Goal: Information Seeking & Learning: Learn about a topic

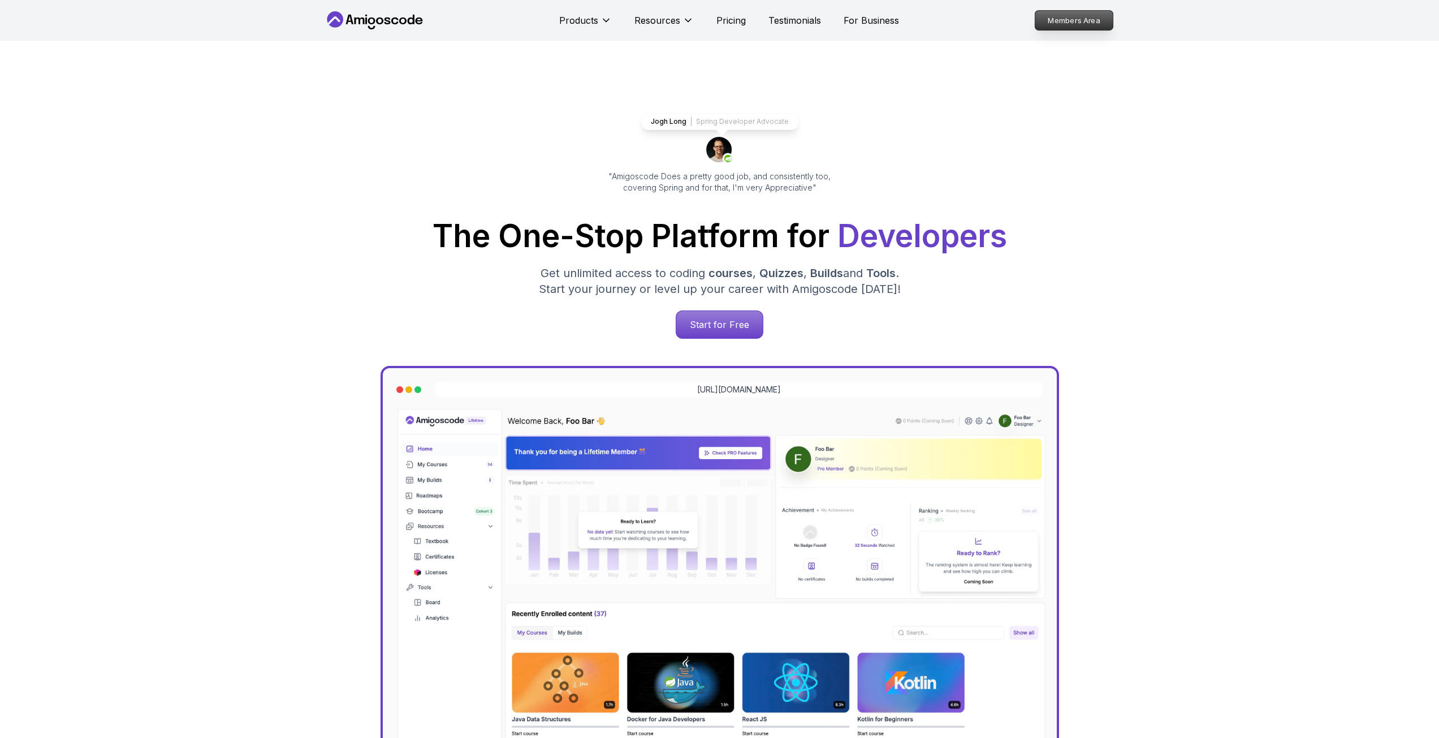
click at [1084, 22] on p "Members Area" at bounding box center [1074, 20] width 78 height 19
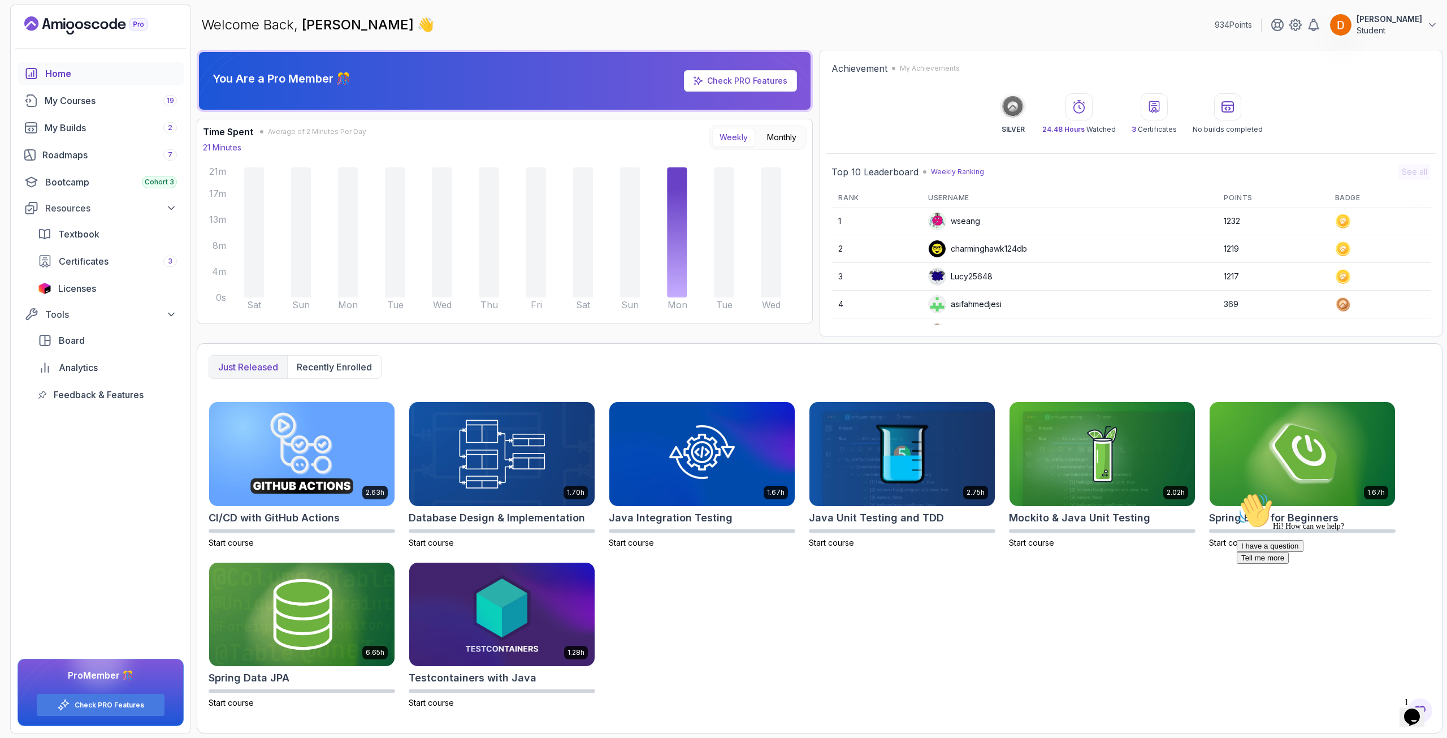
click at [1409, 708] on icon "Opens Chat This icon Opens the chat window." at bounding box center [1412, 717] width 18 height 18
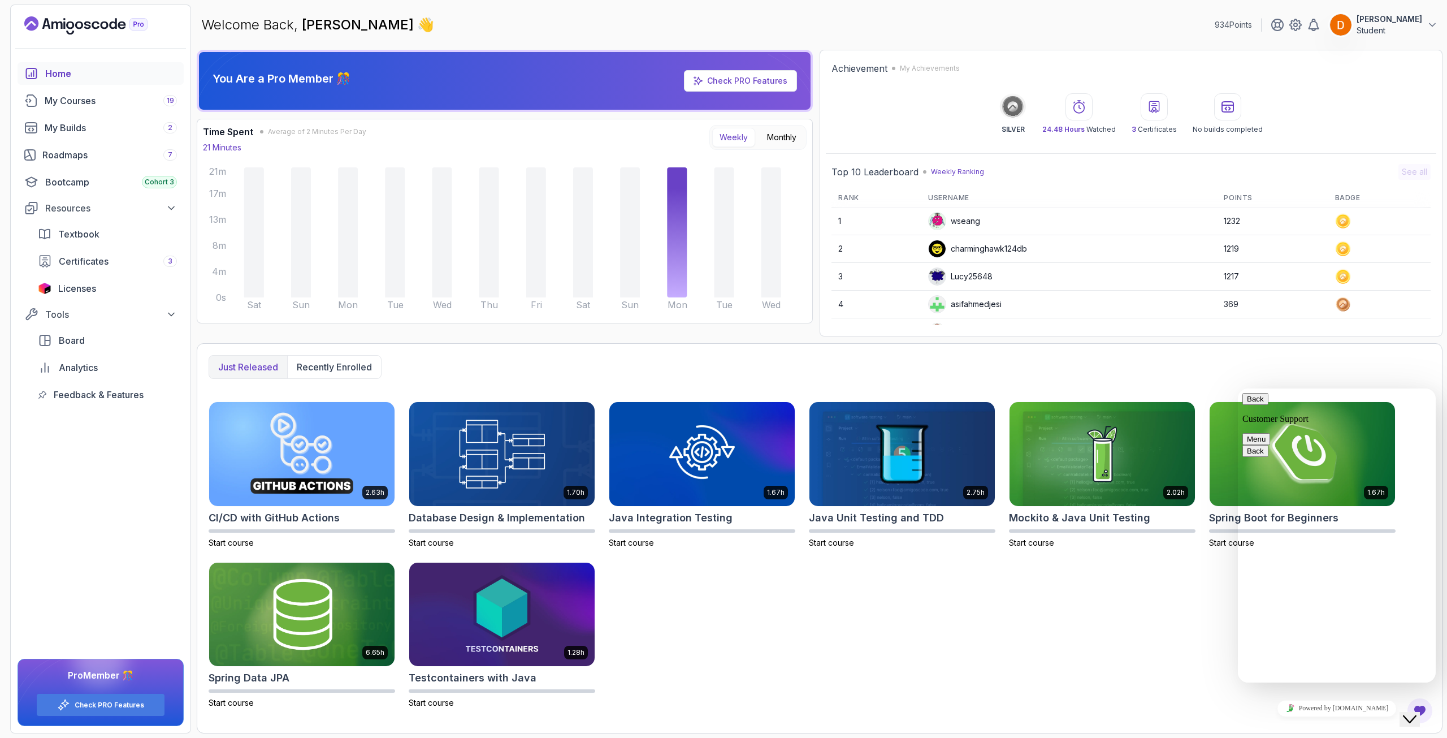
click at [941, 567] on div "2.63h CI/CD with GitHub Actions Start course 1.70h Database Design & Implementa…" at bounding box center [820, 554] width 1222 height 307
click at [113, 96] on div "My Courses 19" at bounding box center [111, 101] width 132 height 14
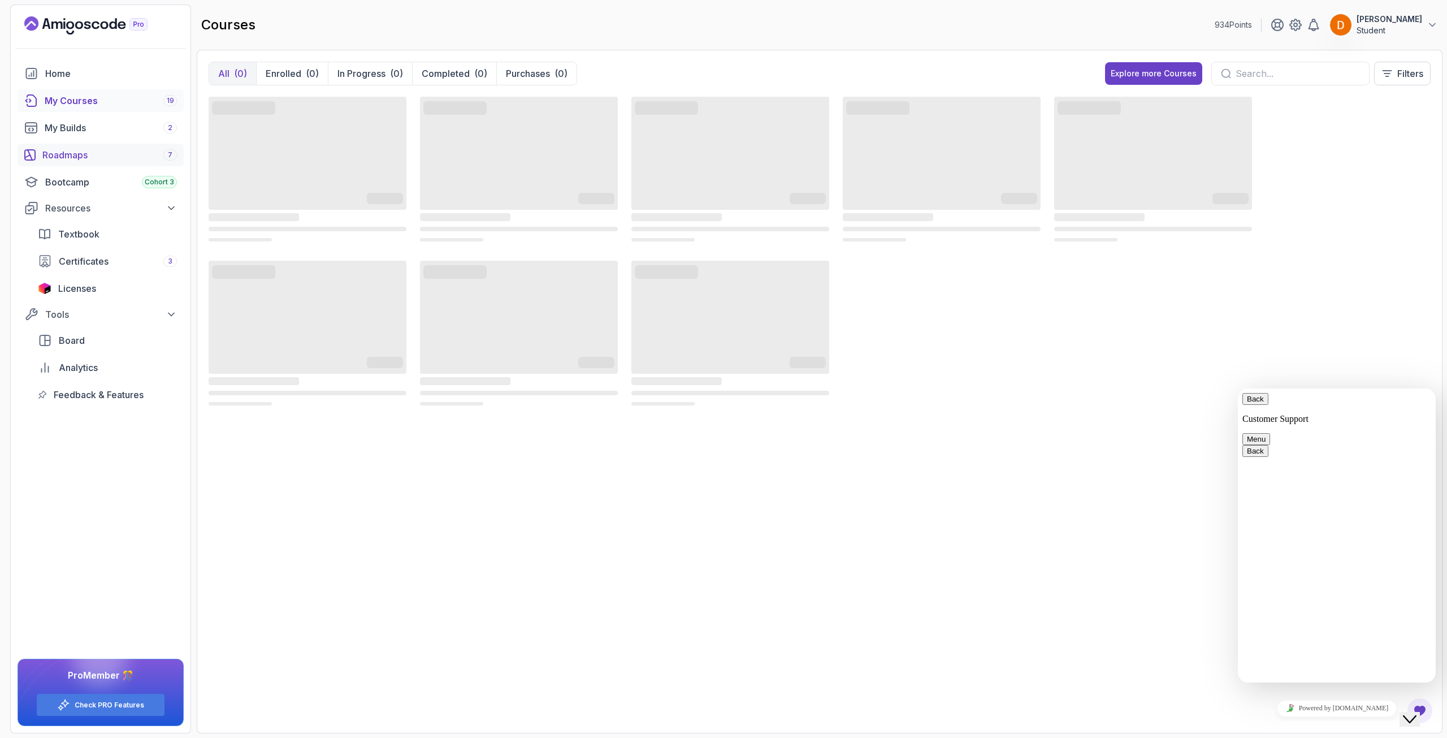
click at [108, 153] on div "Roadmaps 7" at bounding box center [109, 155] width 135 height 14
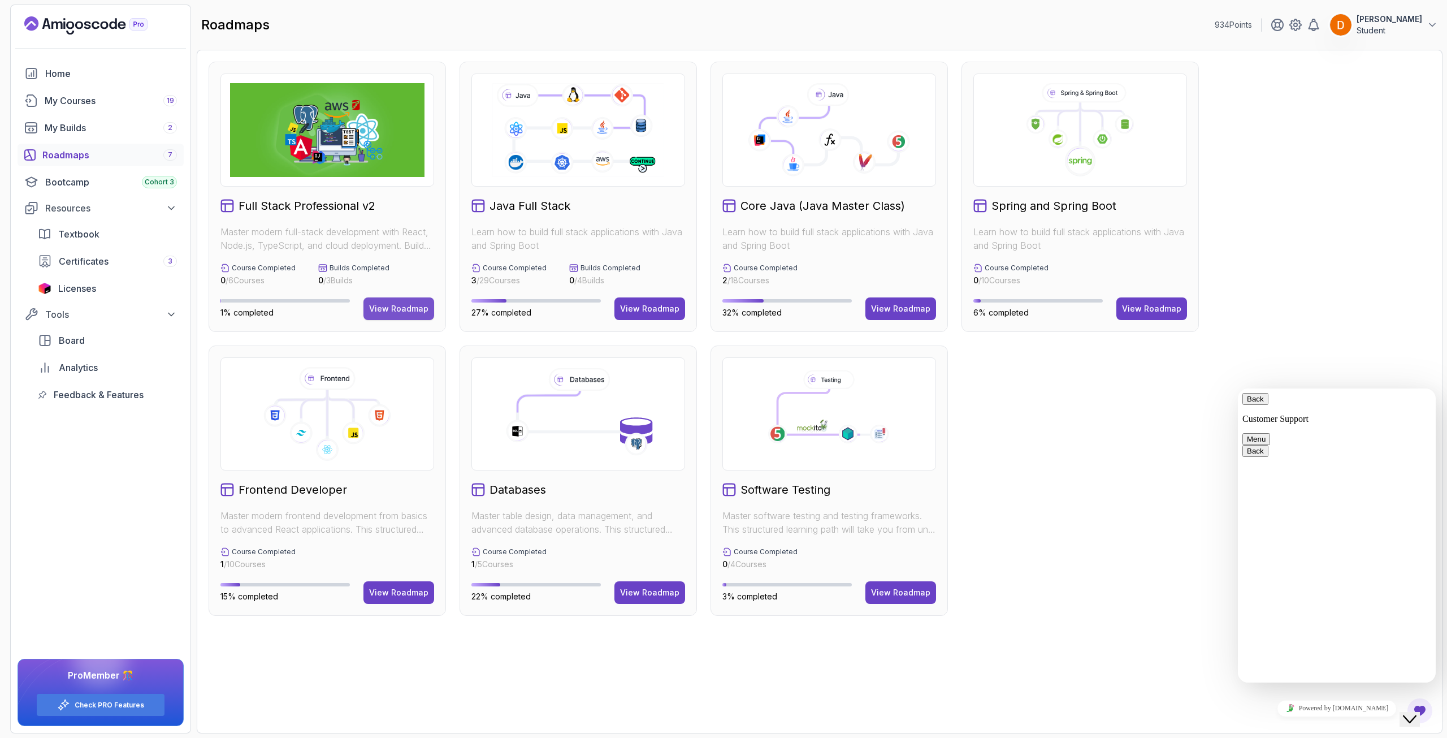
click at [389, 304] on div "View Roadmap" at bounding box center [398, 308] width 59 height 11
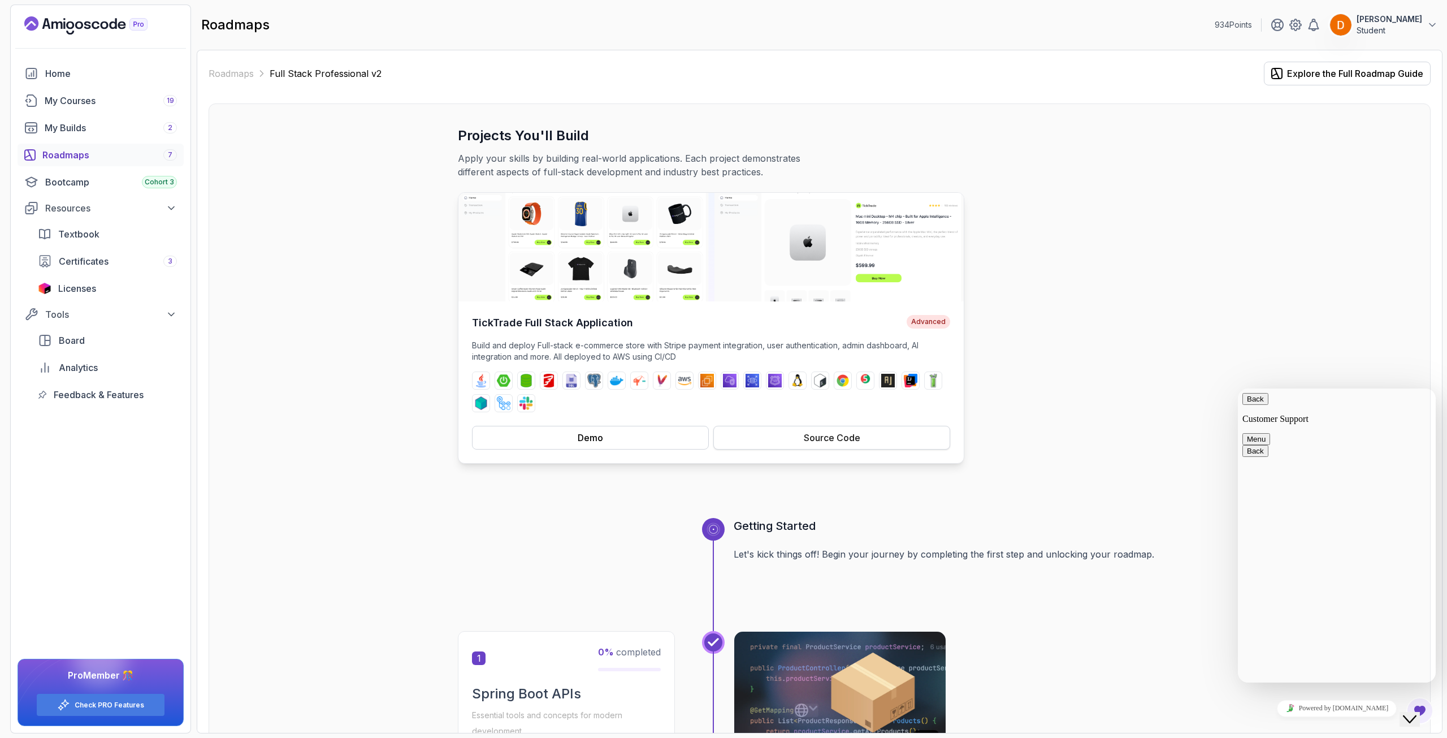
click at [804, 440] on div "Source Code" at bounding box center [832, 438] width 57 height 14
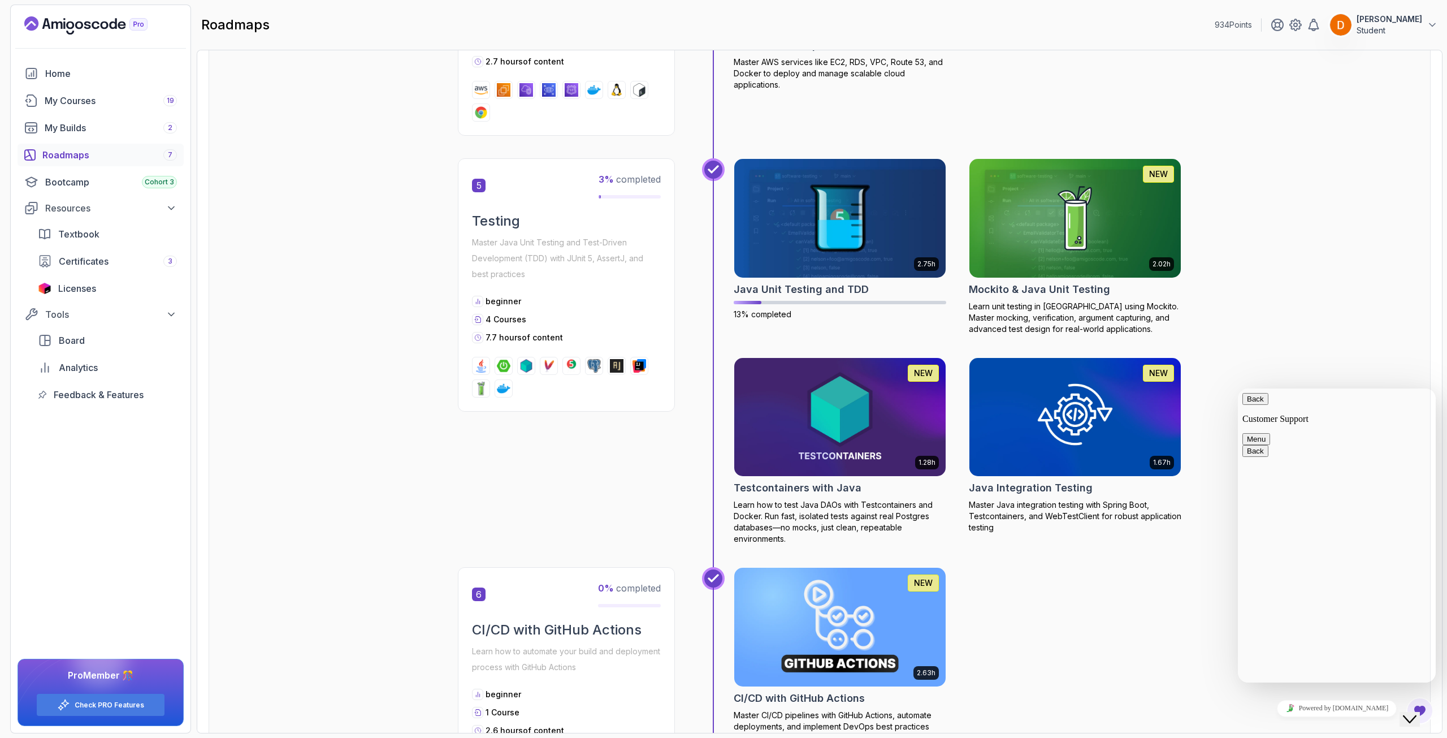
scroll to position [1470, 0]
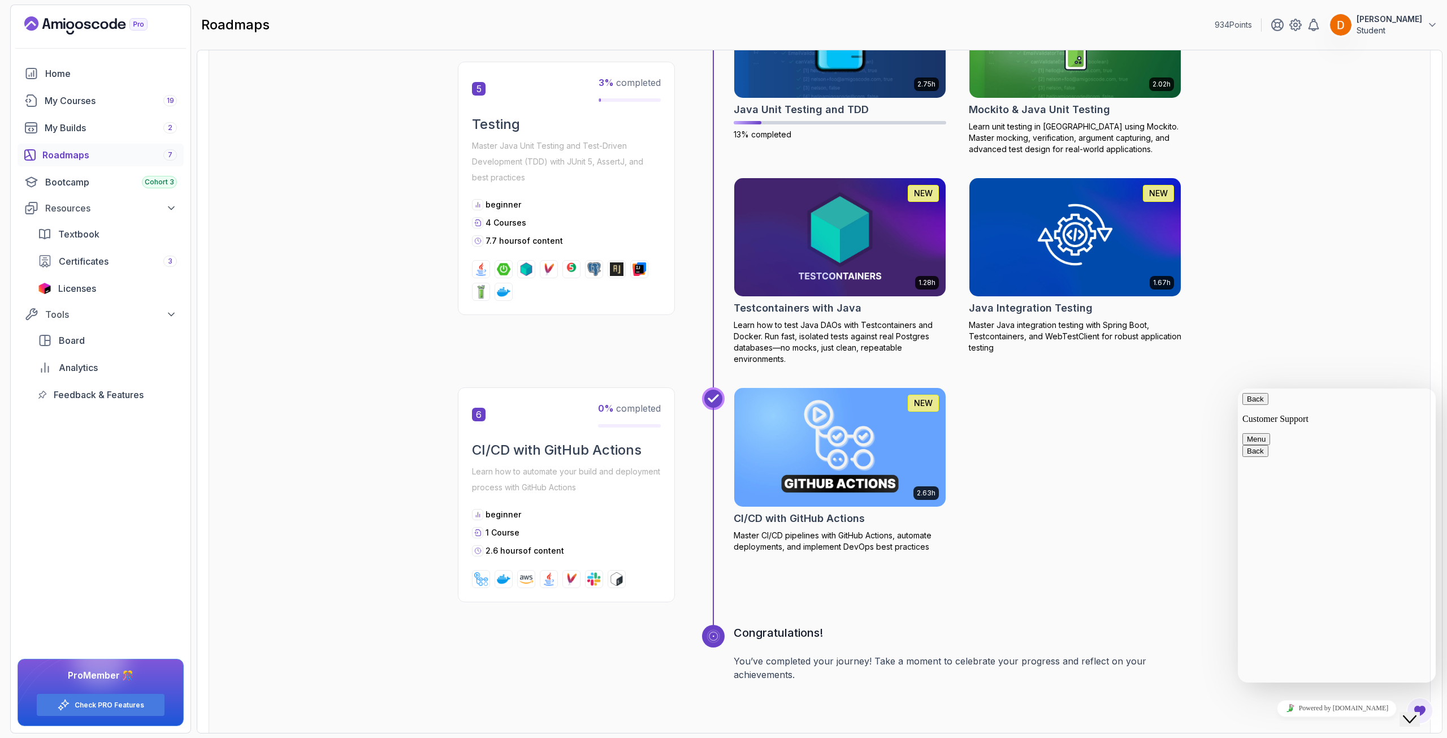
scroll to position [1718, 0]
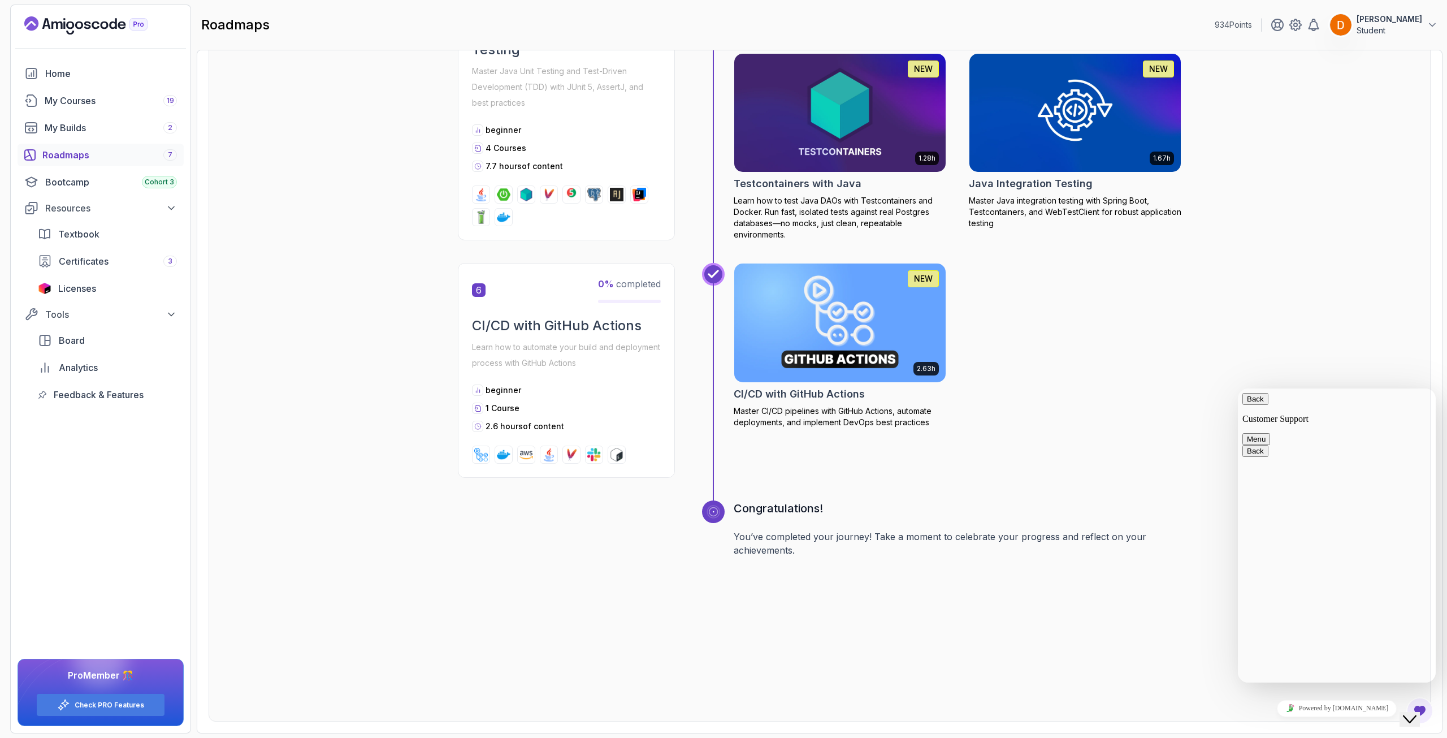
click at [100, 162] on link "Roadmaps 7" at bounding box center [101, 155] width 166 height 23
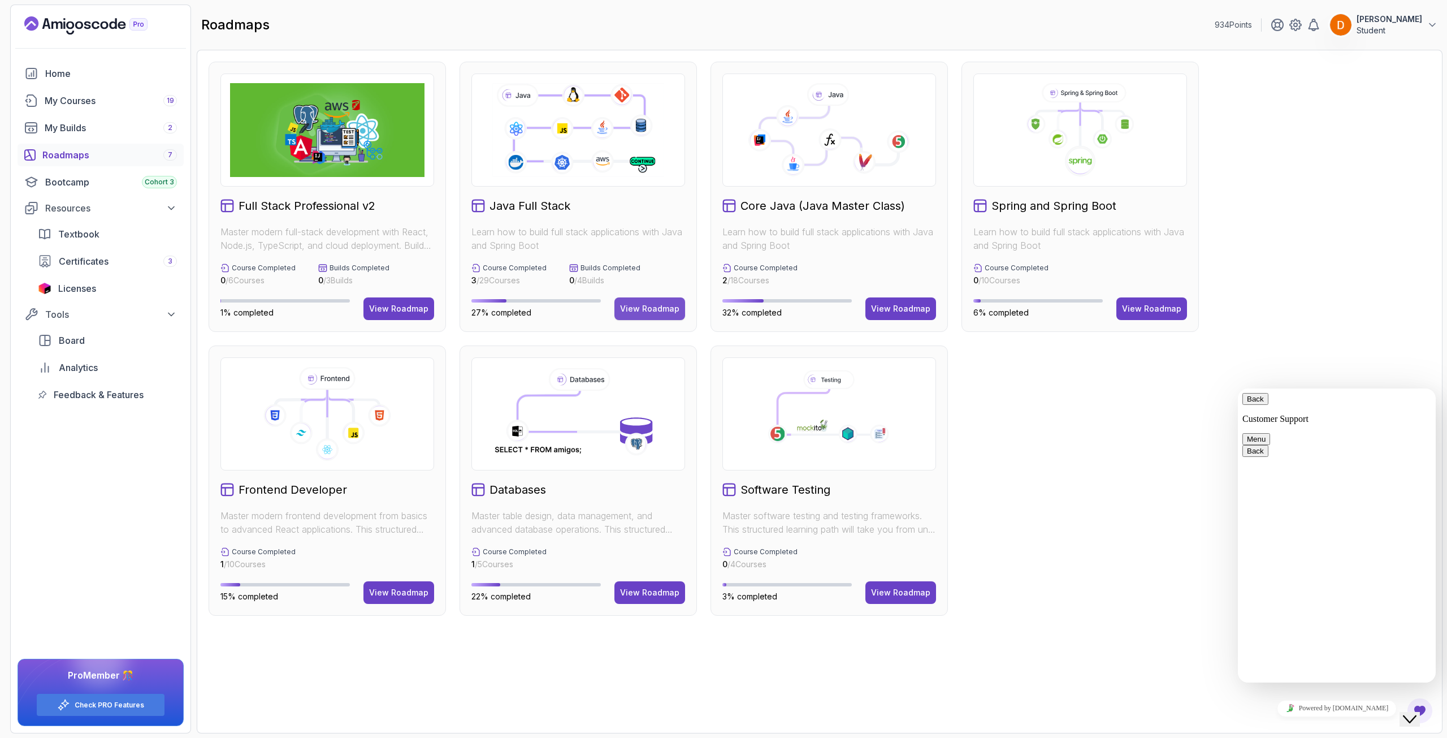
click at [666, 306] on div "View Roadmap" at bounding box center [649, 308] width 59 height 11
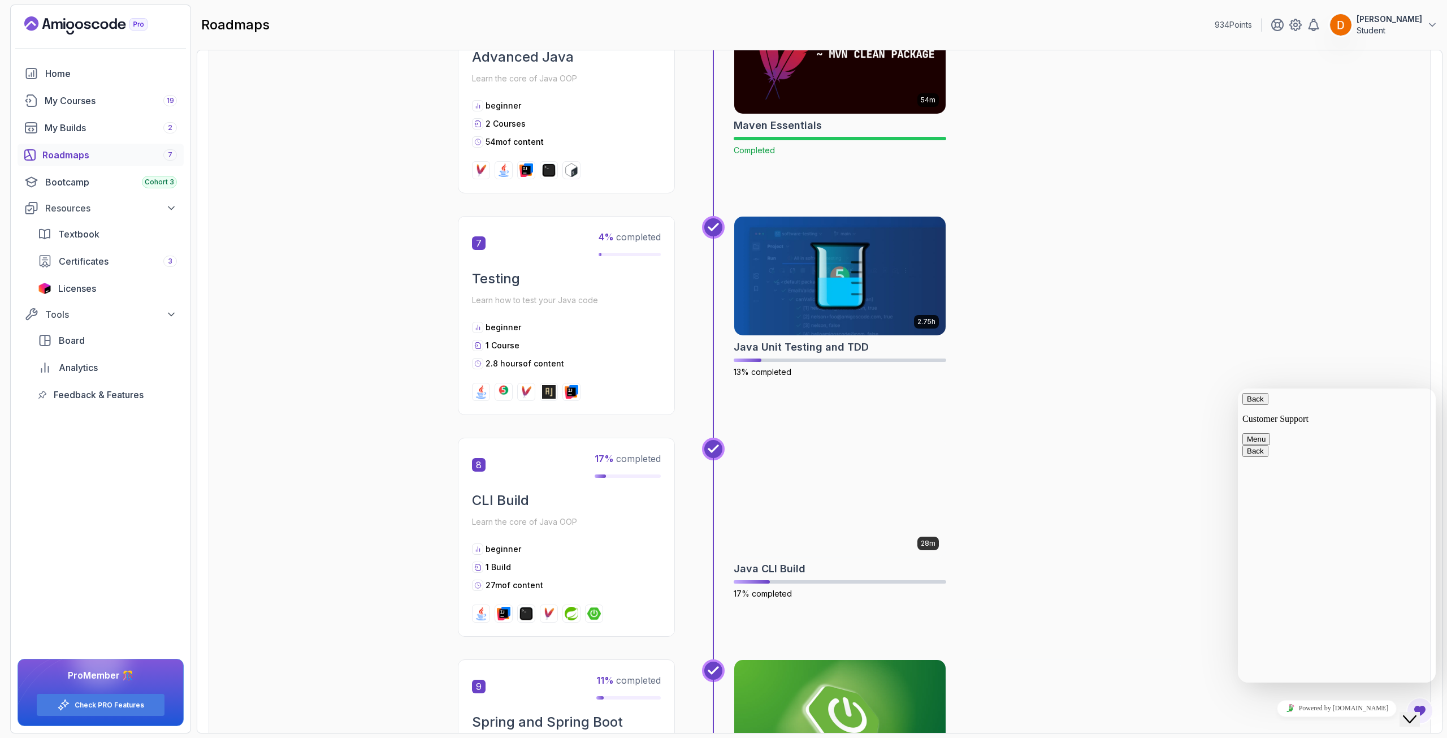
scroll to position [1527, 0]
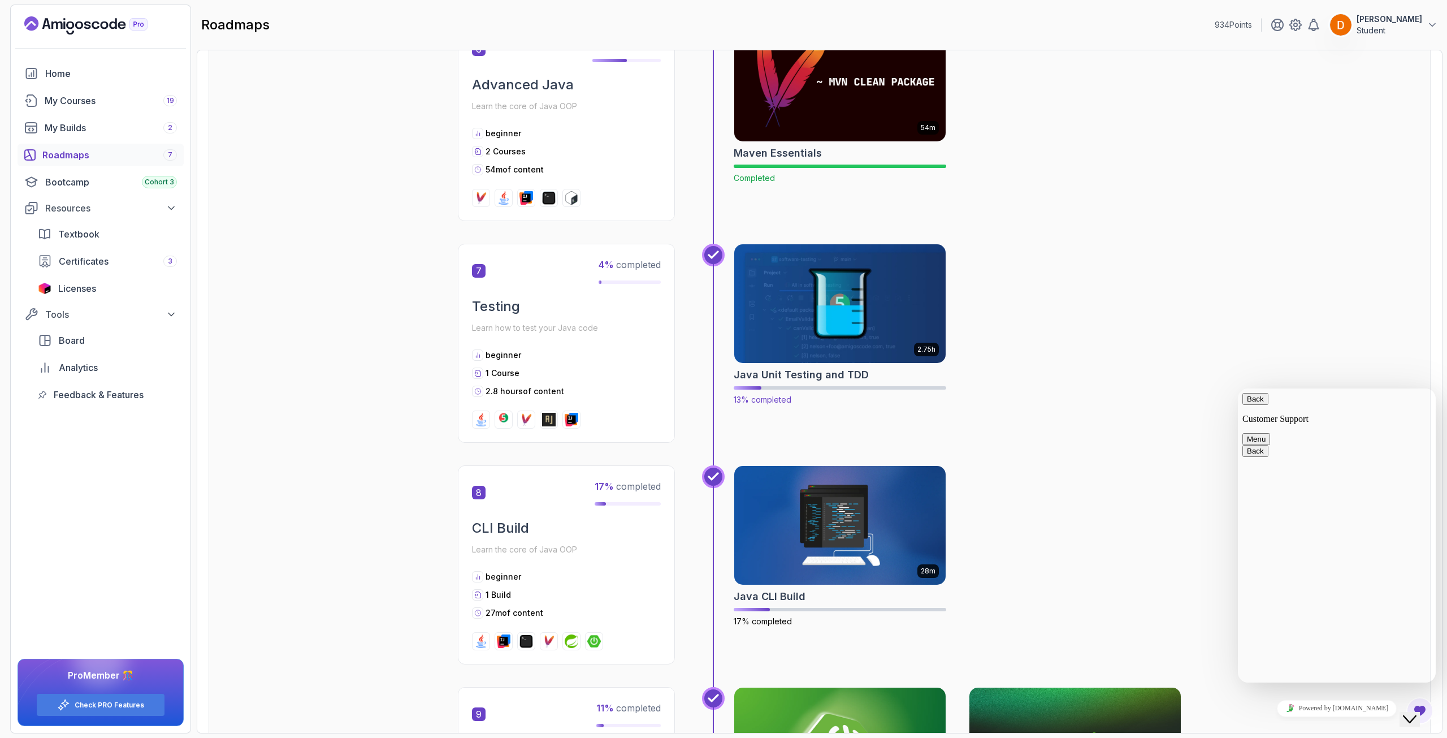
click at [858, 308] on img at bounding box center [840, 303] width 222 height 124
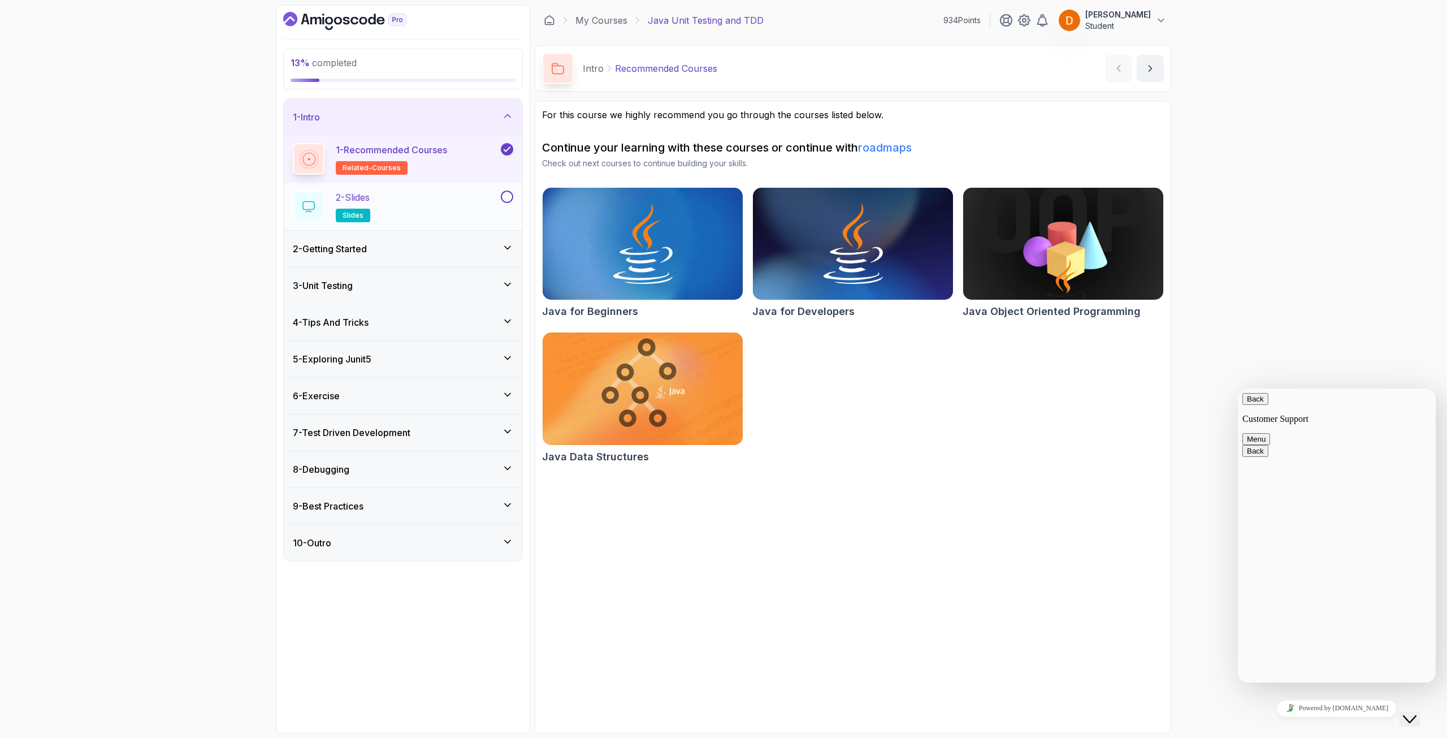
click at [518, 203] on div "2 - Slides slides" at bounding box center [403, 206] width 239 height 47
click at [512, 202] on div "2 - Slides slides" at bounding box center [403, 206] width 239 height 47
click at [505, 198] on button at bounding box center [507, 197] width 12 height 12
click at [452, 248] on div "2 - Getting Started" at bounding box center [403, 249] width 220 height 14
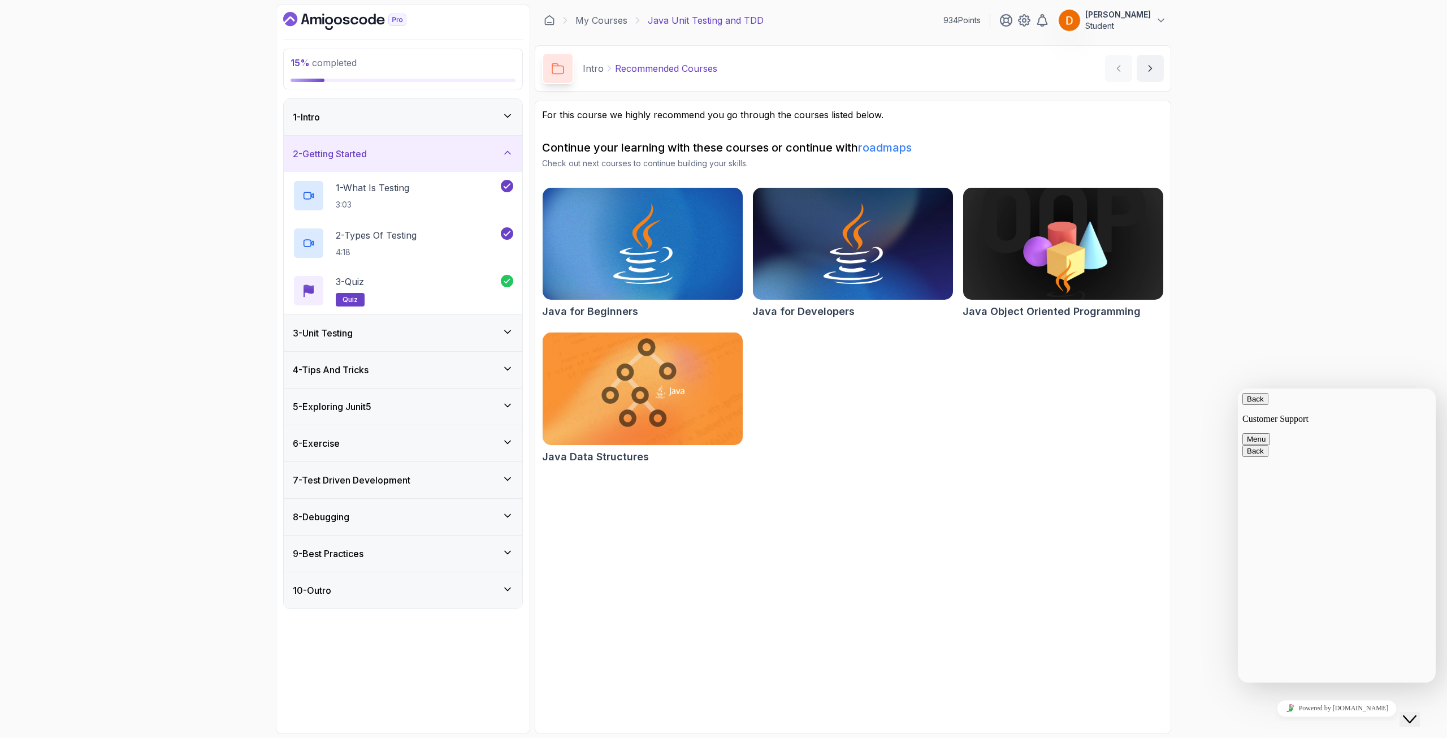
click at [422, 329] on div "3 - Unit Testing" at bounding box center [403, 333] width 220 height 14
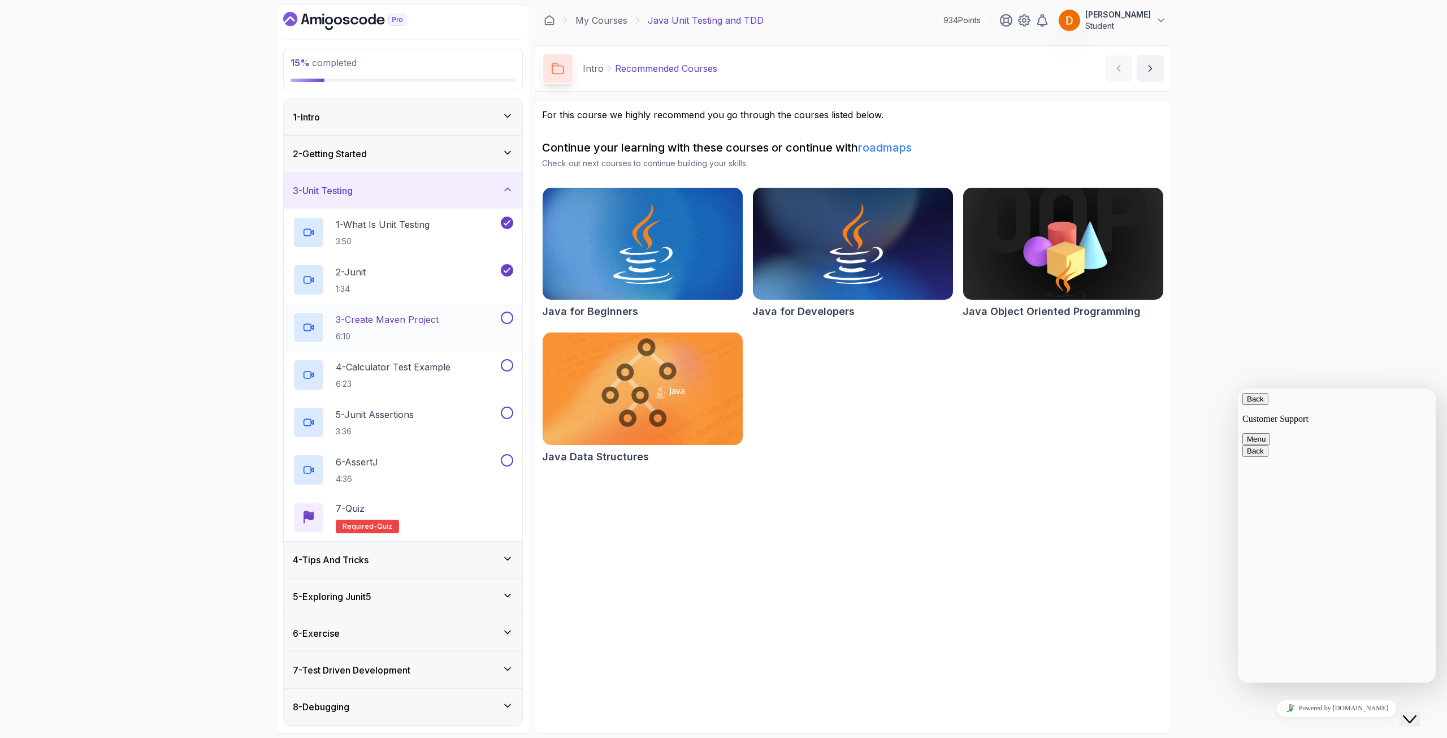
click at [446, 317] on div "3 - Create Maven Project 6:10" at bounding box center [396, 328] width 206 height 32
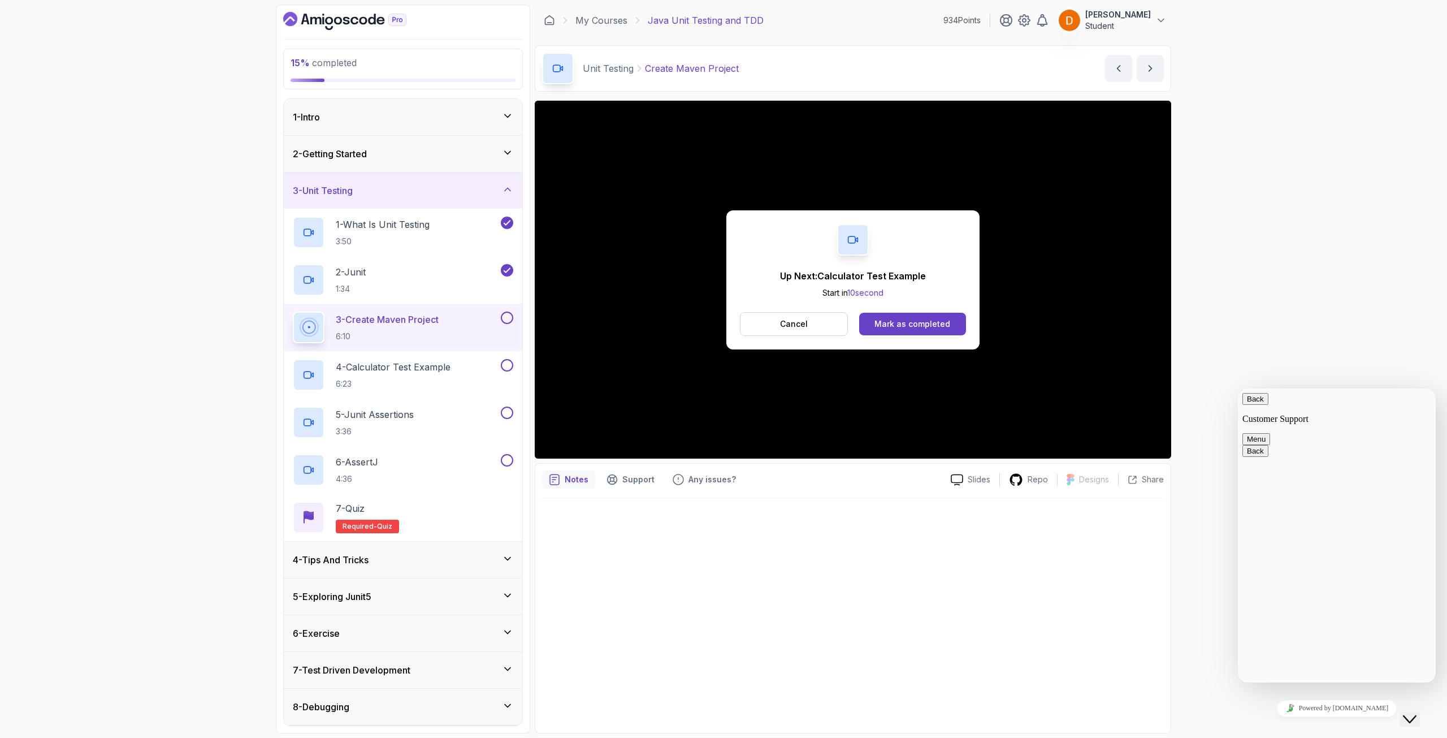
click at [511, 319] on button at bounding box center [507, 318] width 12 height 12
click at [465, 371] on div "4 - Calculator Test Example 6:23" at bounding box center [396, 375] width 206 height 32
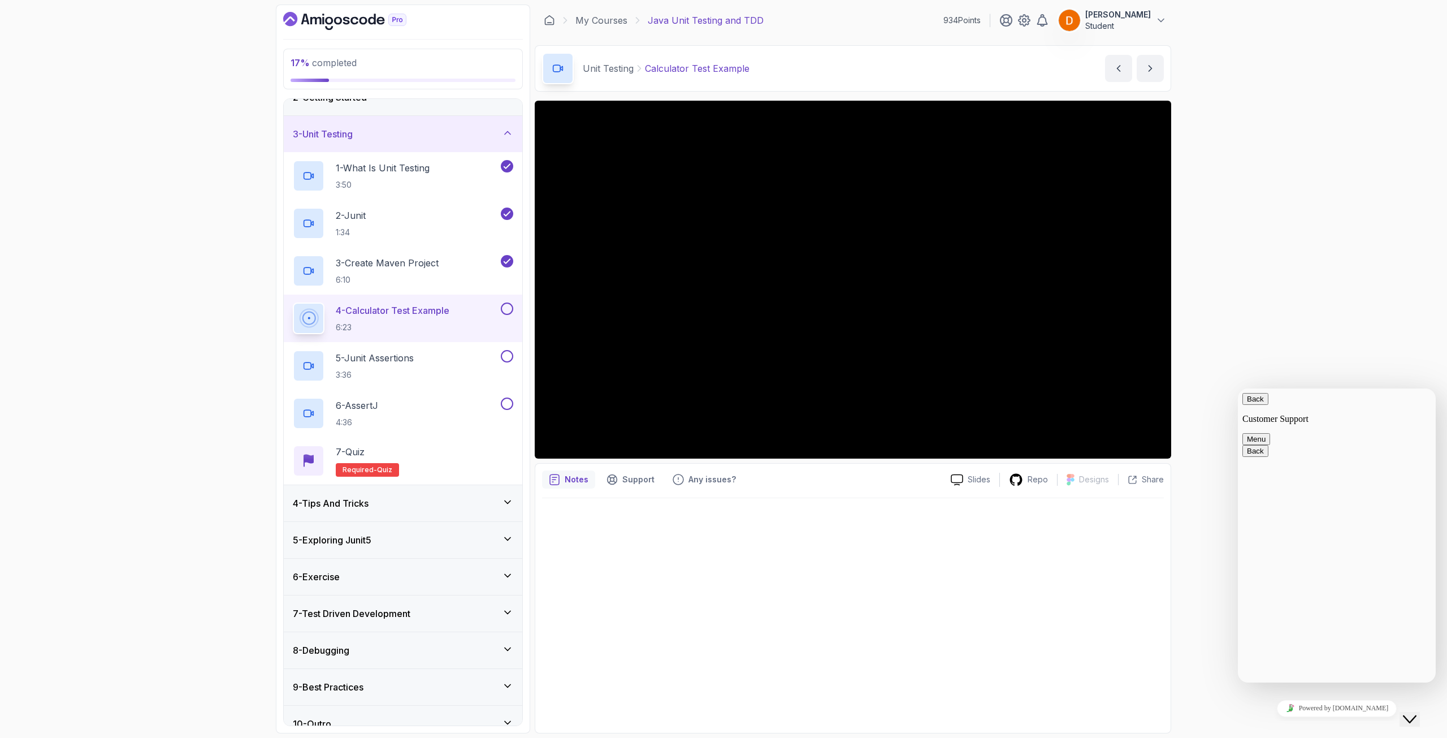
scroll to position [73, 0]
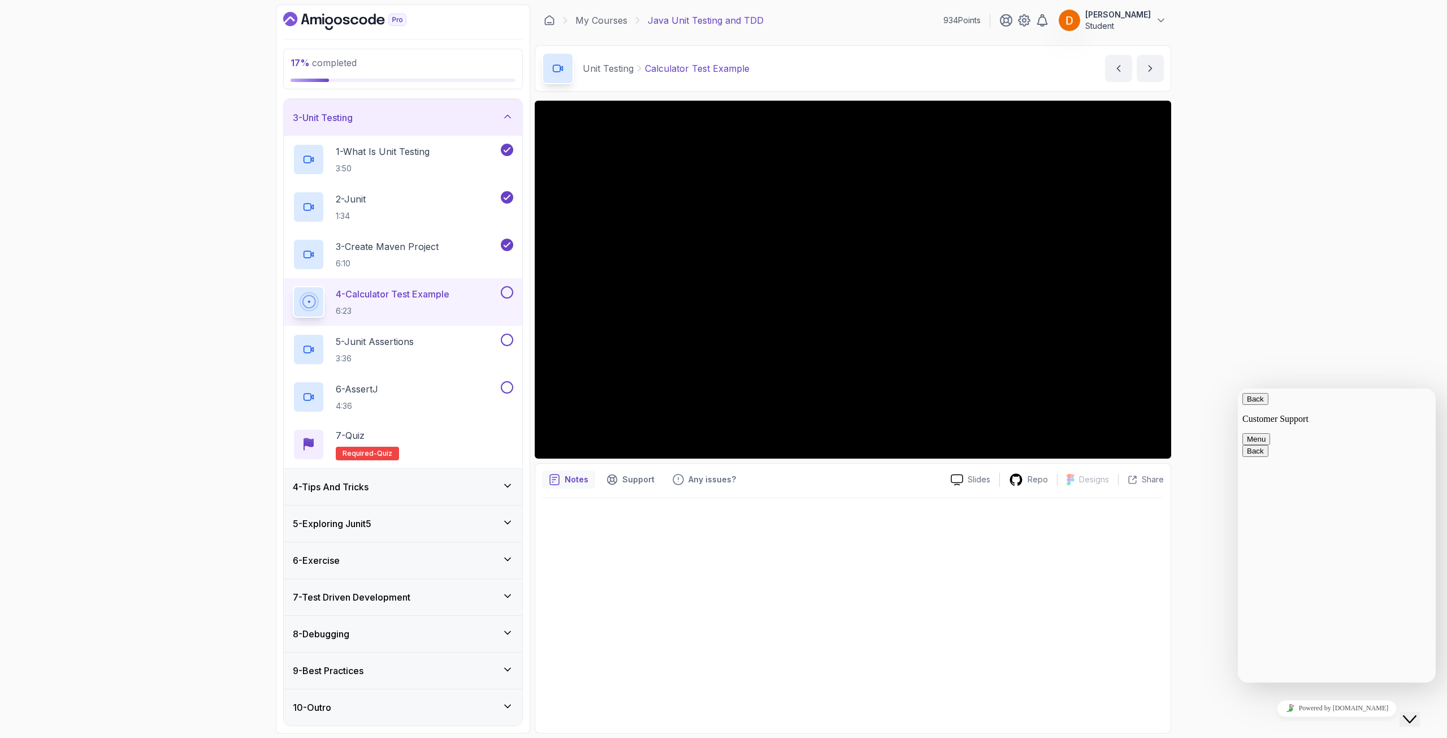
click at [417, 524] on div "5 - Exploring Junit5" at bounding box center [403, 524] width 220 height 14
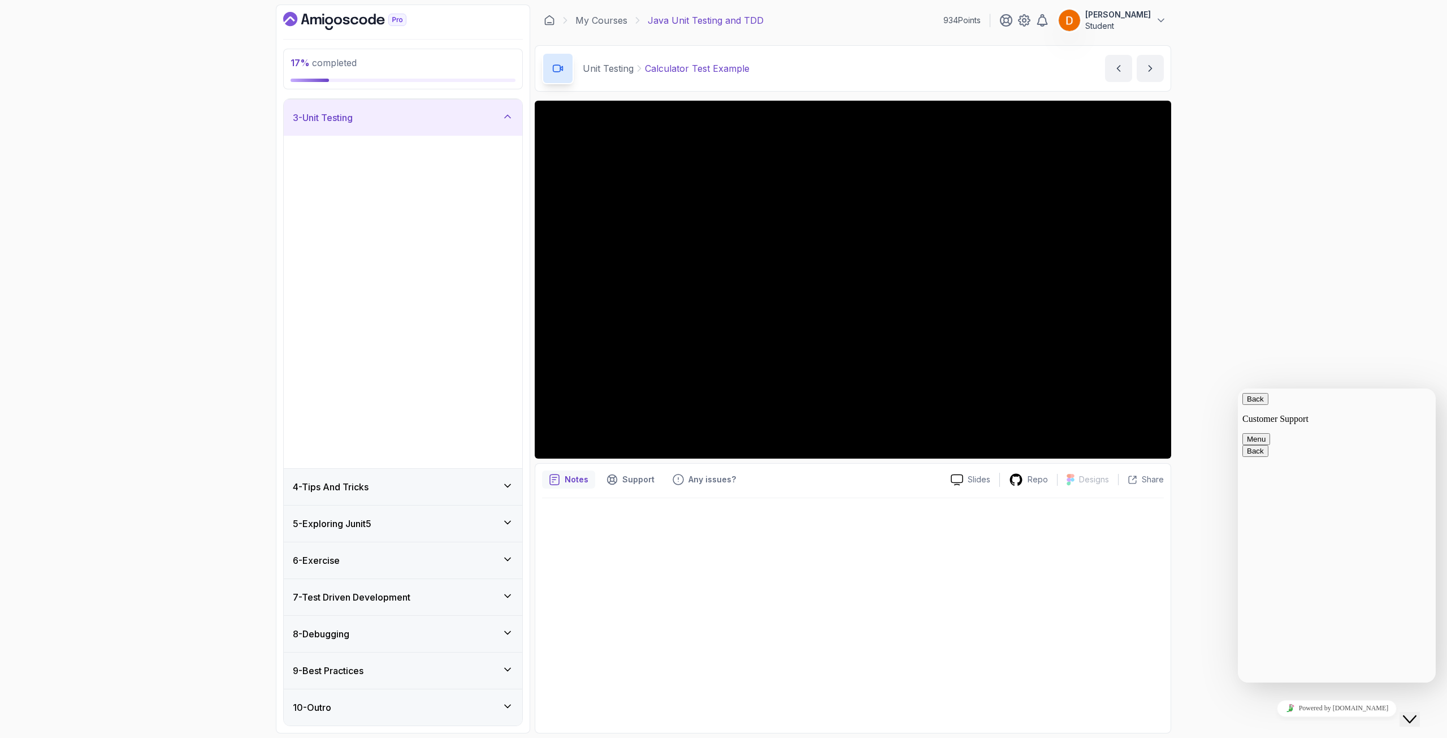
scroll to position [0, 0]
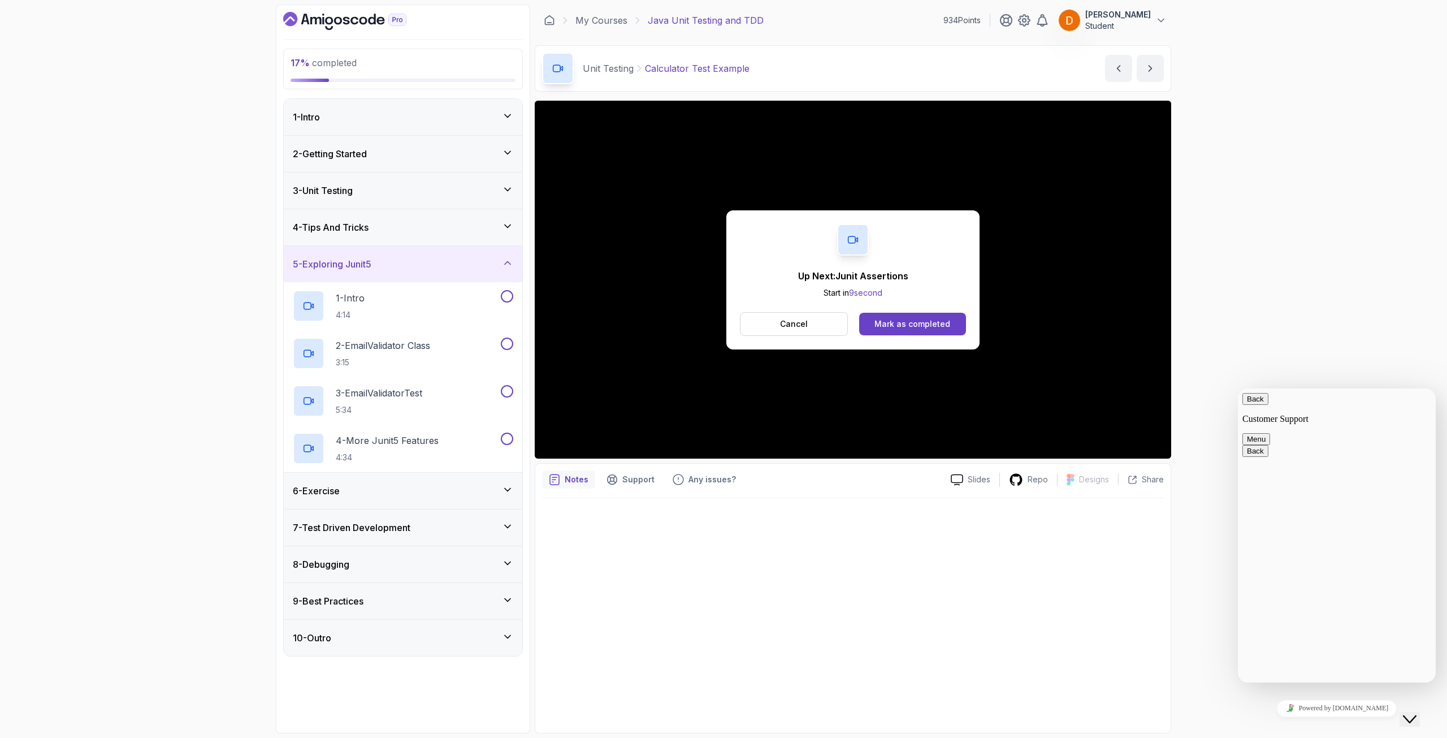
click at [465, 224] on div "4 - Tips And Tricks" at bounding box center [403, 227] width 220 height 14
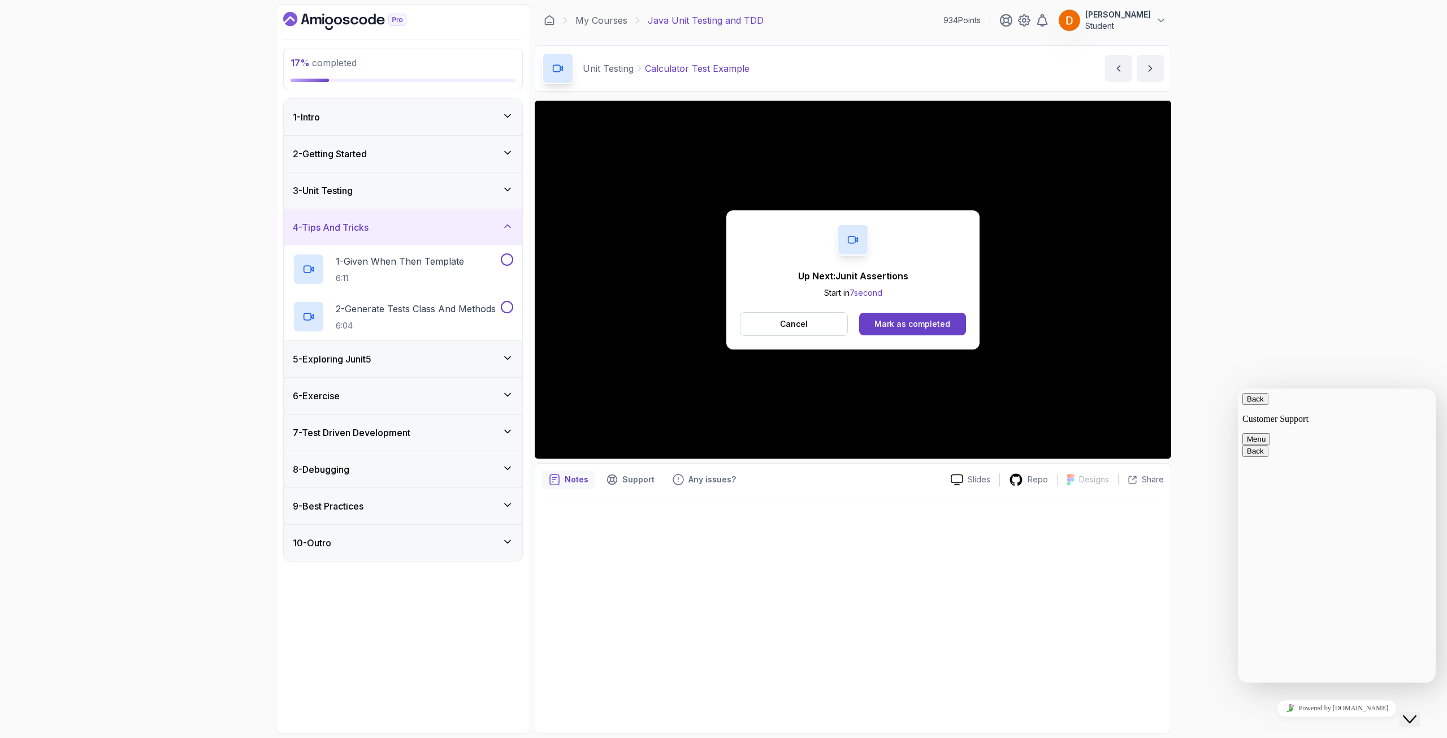
click at [440, 194] on div "3 - Unit Testing" at bounding box center [403, 191] width 220 height 14
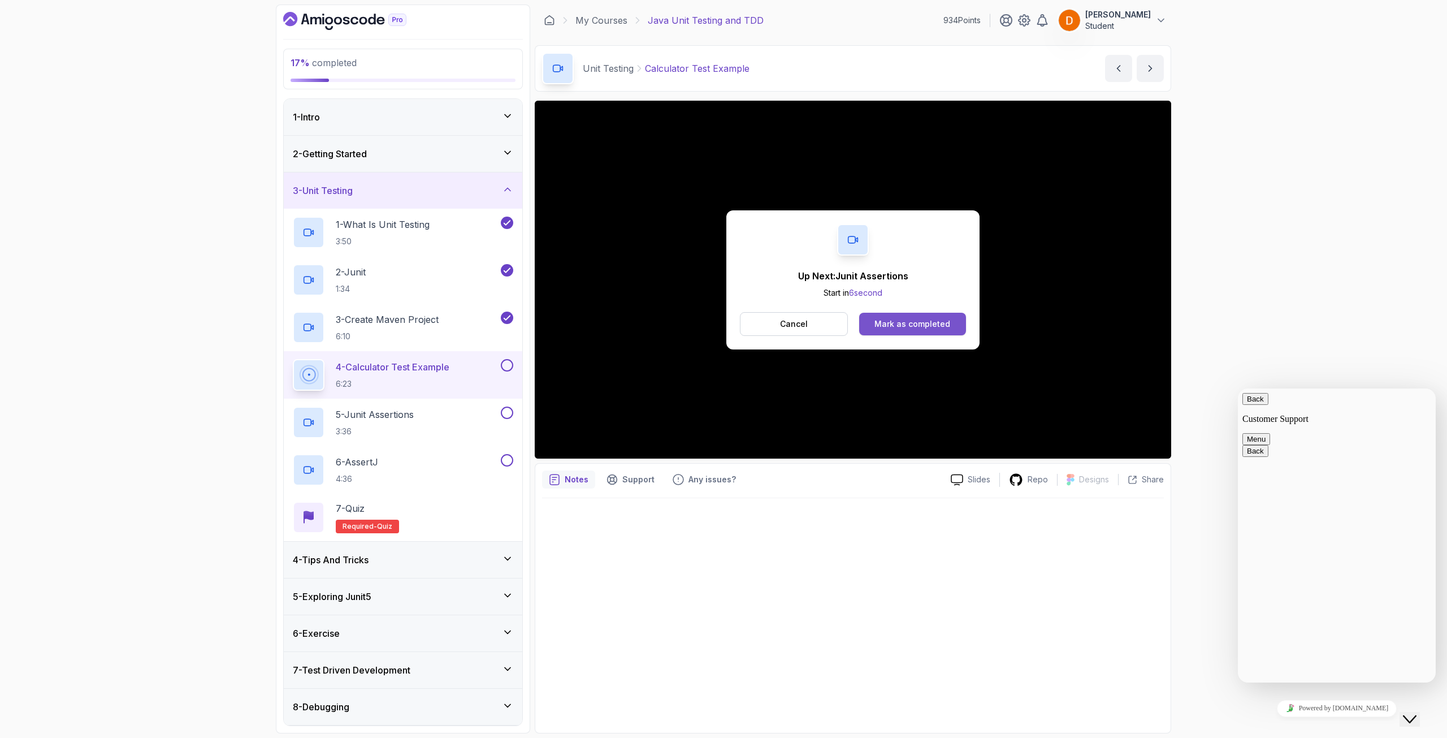
click at [889, 322] on div "Mark as completed" at bounding box center [913, 323] width 76 height 11
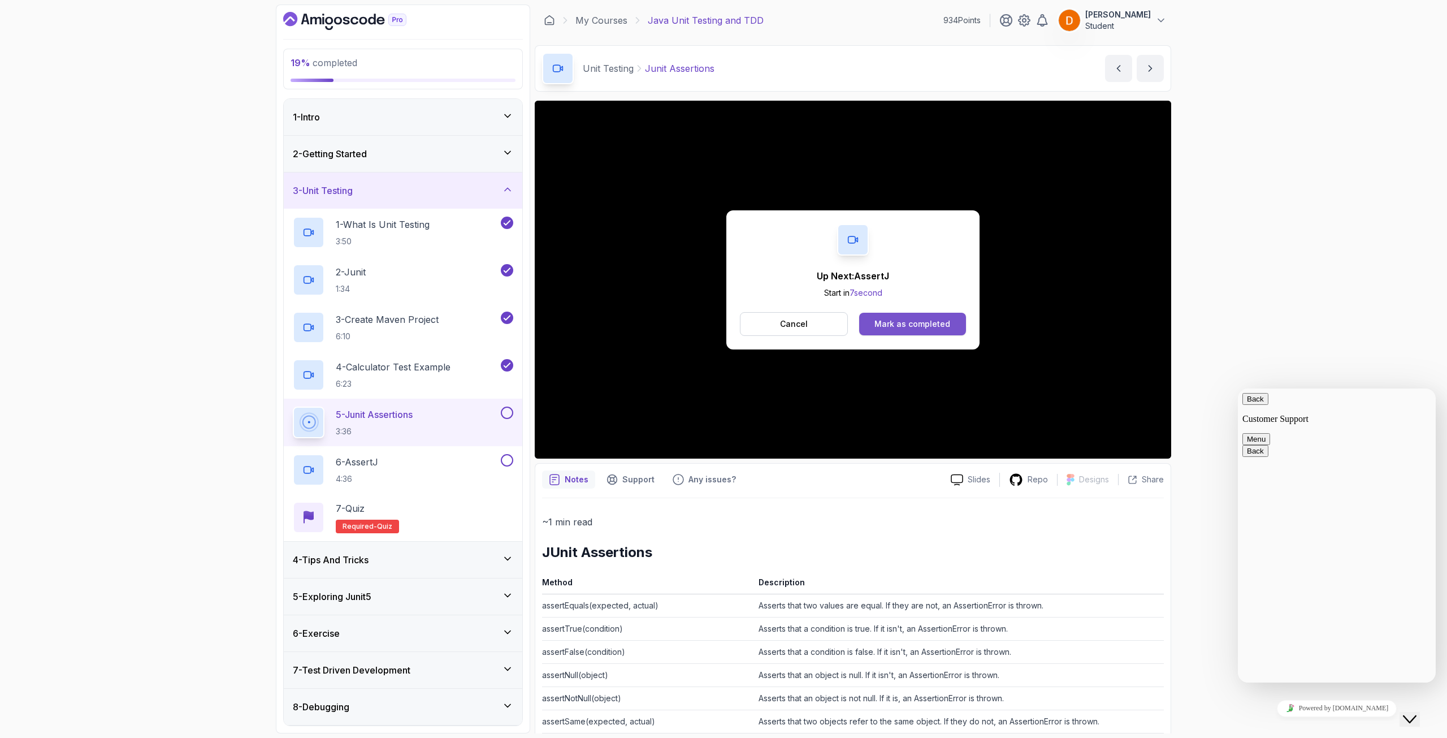
click at [884, 326] on div "Mark as completed" at bounding box center [913, 323] width 76 height 11
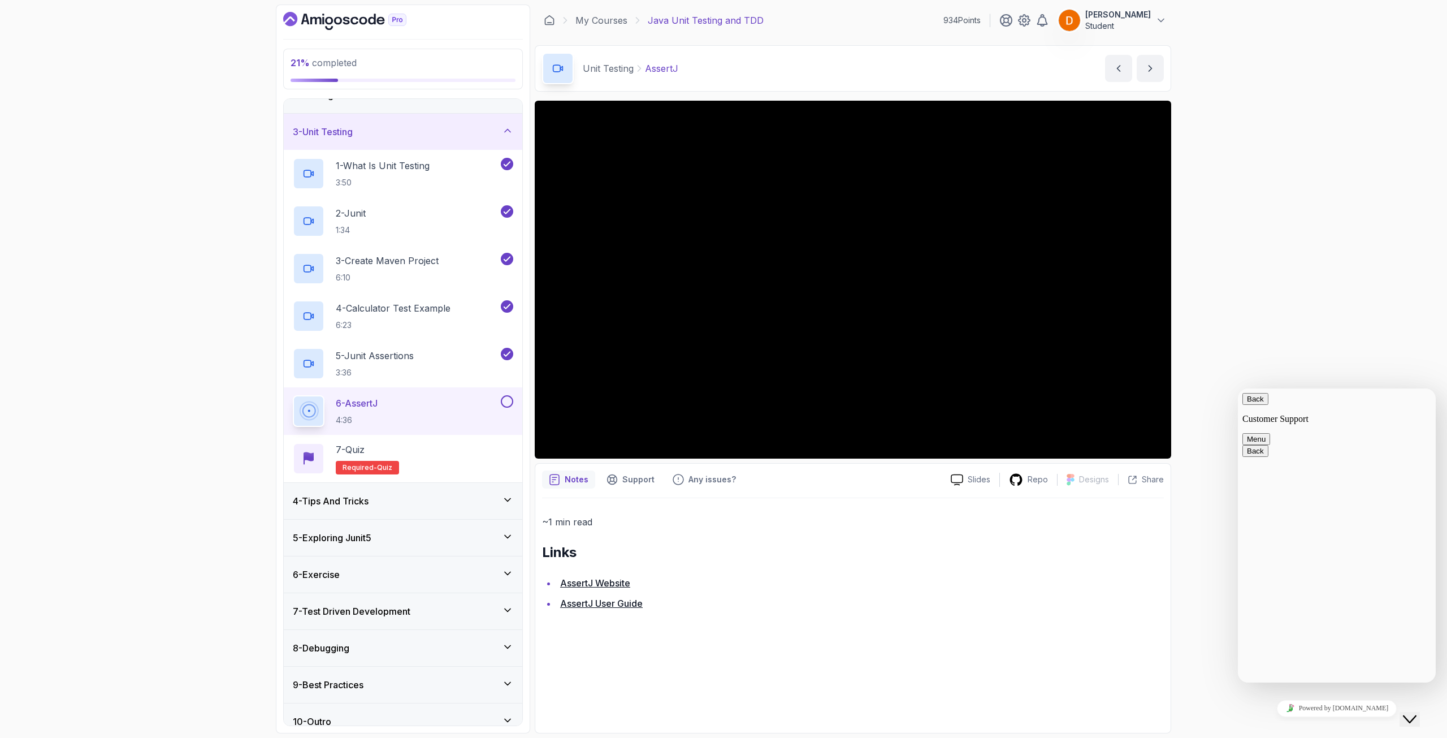
scroll to position [73, 0]
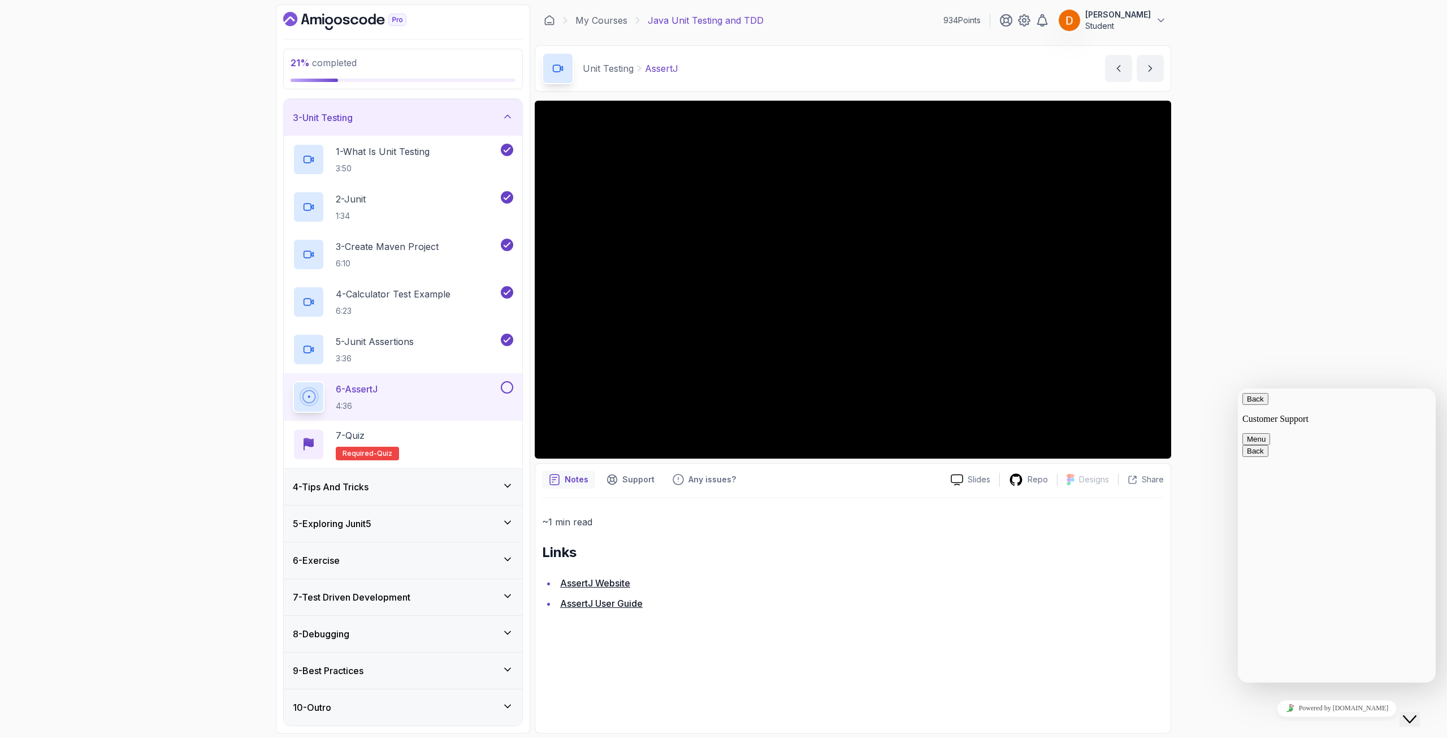
click at [508, 385] on button at bounding box center [507, 387] width 12 height 12
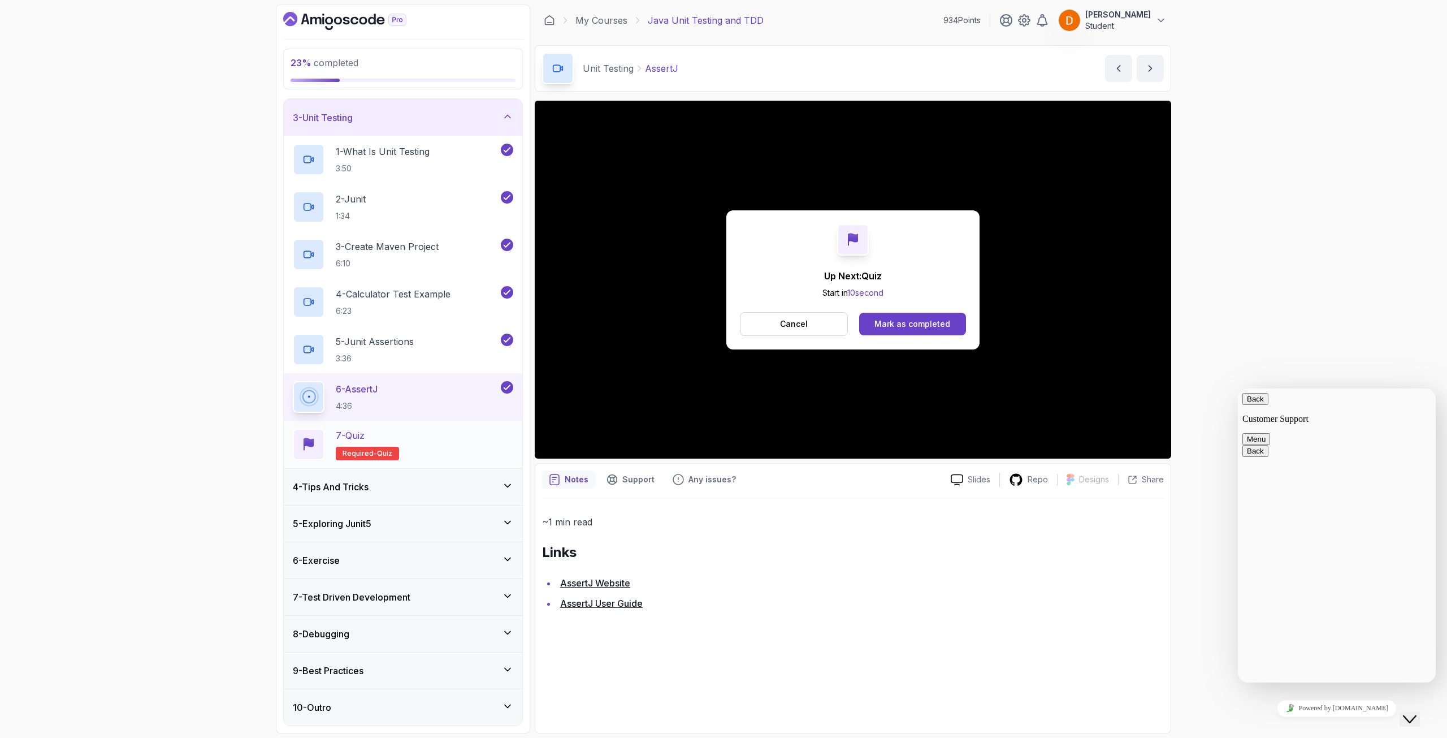
click at [487, 433] on div "7 - Quiz Required- quiz" at bounding box center [403, 445] width 220 height 32
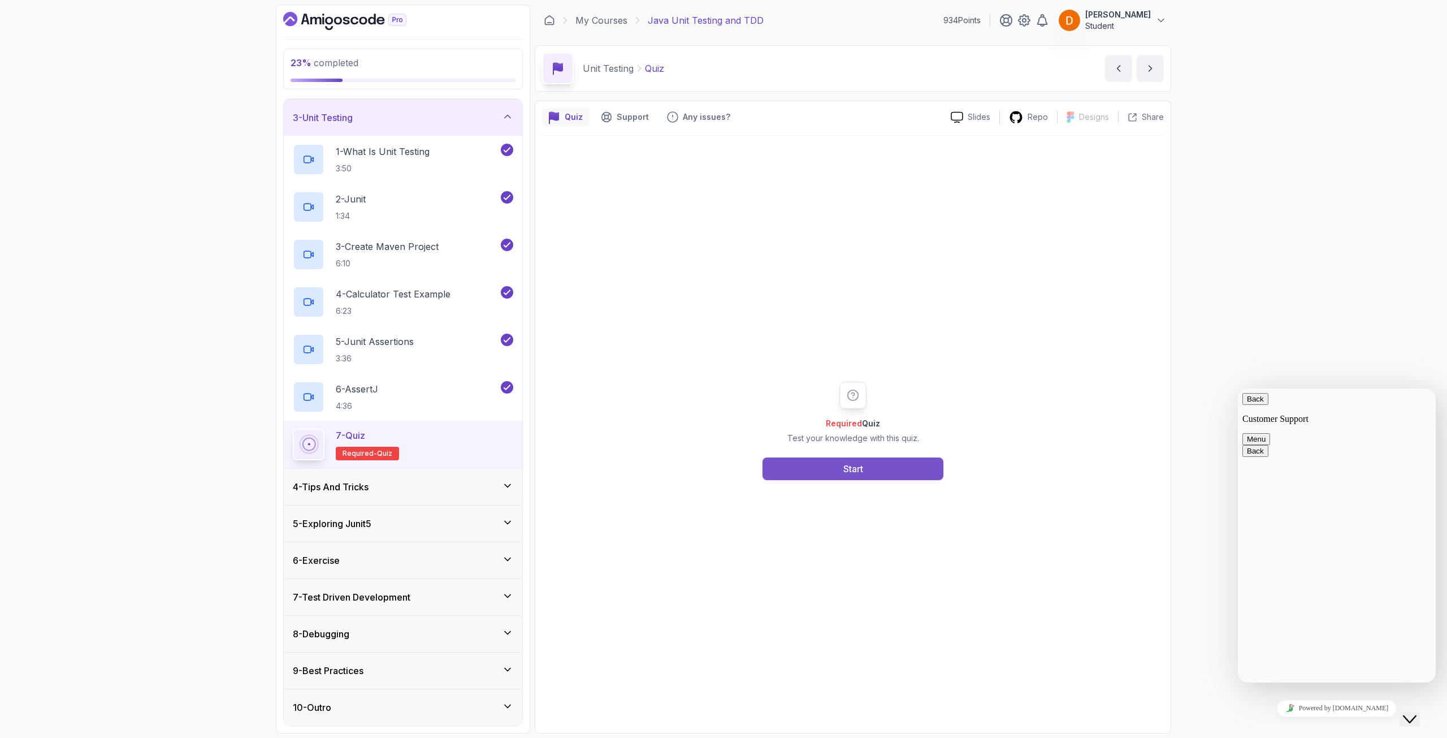
click at [850, 472] on div "Start" at bounding box center [854, 469] width 20 height 14
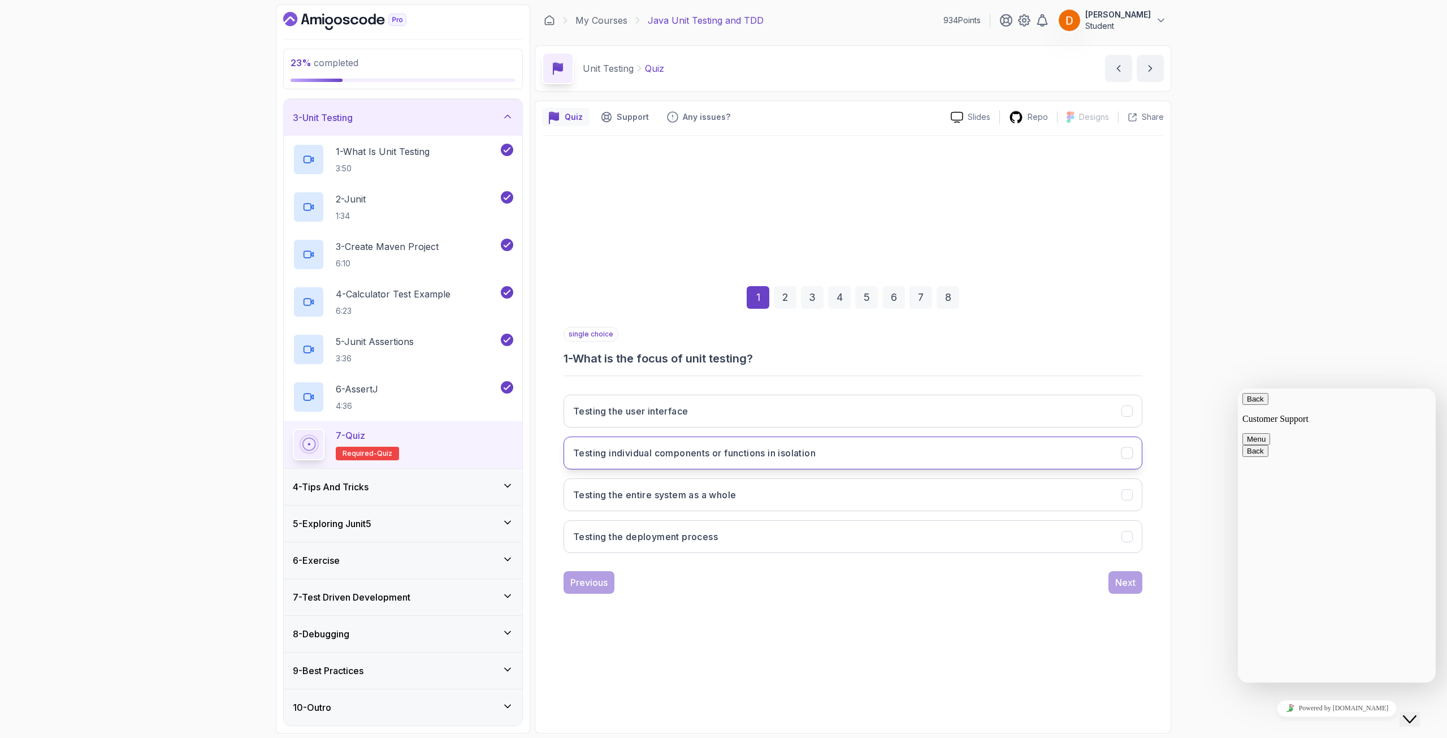
click at [755, 452] on h3 "Testing individual components or functions in isolation" at bounding box center [694, 453] width 243 height 14
click at [1113, 580] on button "Next" at bounding box center [1126, 582] width 34 height 23
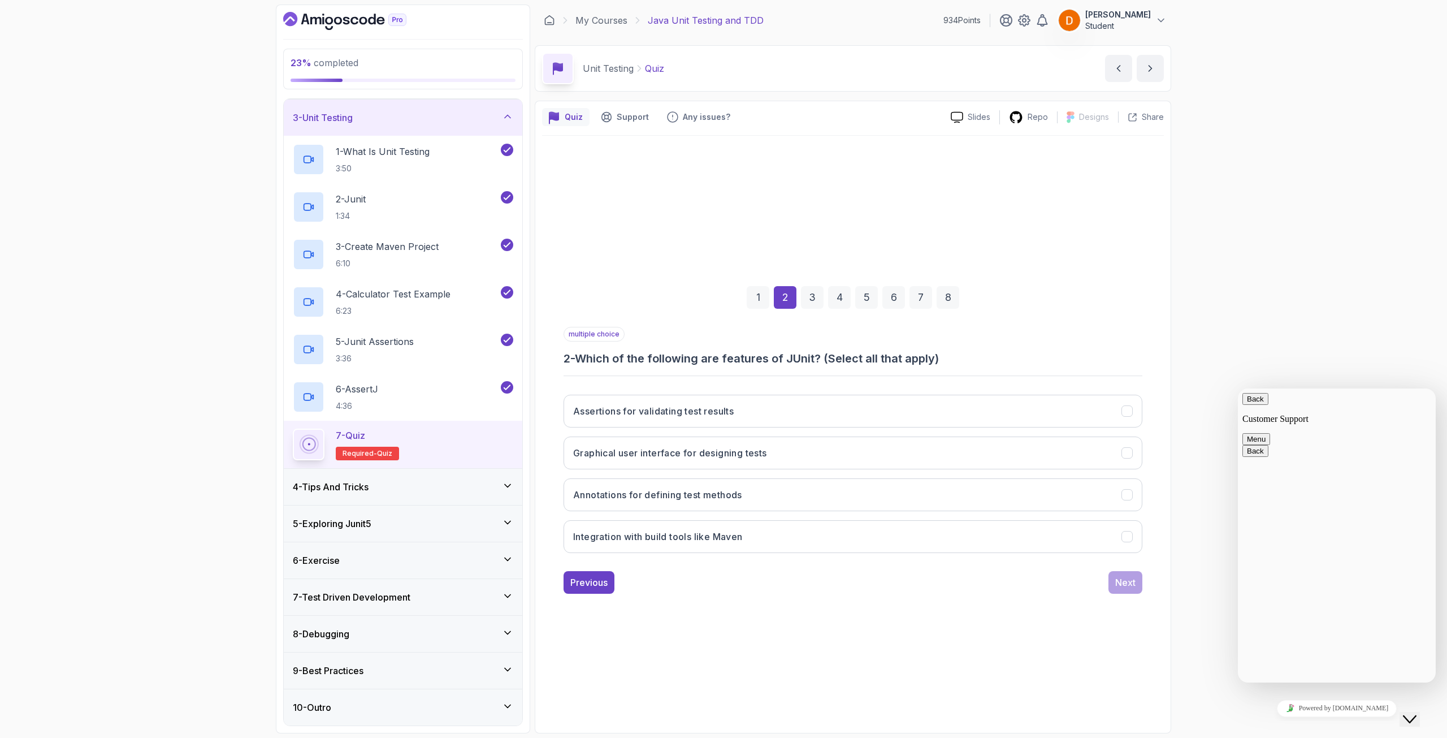
drag, startPoint x: 795, startPoint y: 371, endPoint x: 804, endPoint y: 368, distance: 9.1
click at [803, 369] on div "multiple choice 2 - Which of the following are features of JUnit? (Select all t…" at bounding box center [853, 444] width 579 height 235
drag, startPoint x: 794, startPoint y: 360, endPoint x: 804, endPoint y: 360, distance: 10.2
click at [804, 360] on h3 "2 - Which of the following are features of JUnit? (Select all that apply)" at bounding box center [853, 359] width 579 height 16
click at [781, 358] on h3 "2 - Which of the following are features of JUnit? (Select all that apply)" at bounding box center [853, 359] width 579 height 16
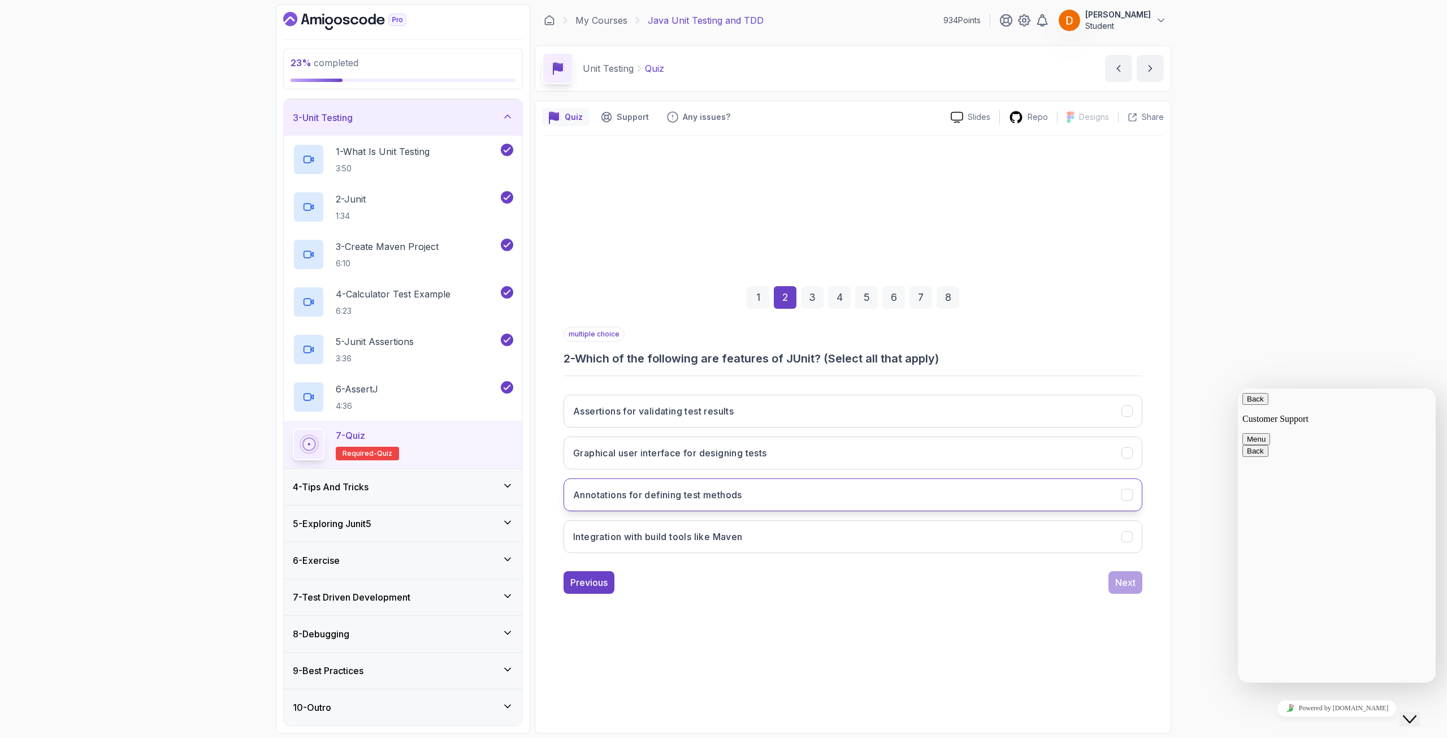
click at [698, 494] on h3 "Annotations for defining test methods" at bounding box center [657, 495] width 169 height 14
click at [672, 416] on h3 "Assertions for validating test results" at bounding box center [653, 411] width 161 height 14
click at [1132, 588] on div "Next" at bounding box center [1125, 583] width 20 height 14
click at [724, 455] on h3 "To indicate that a method is a test method" at bounding box center [666, 453] width 187 height 14
click at [1125, 593] on button "Next" at bounding box center [1126, 582] width 34 height 23
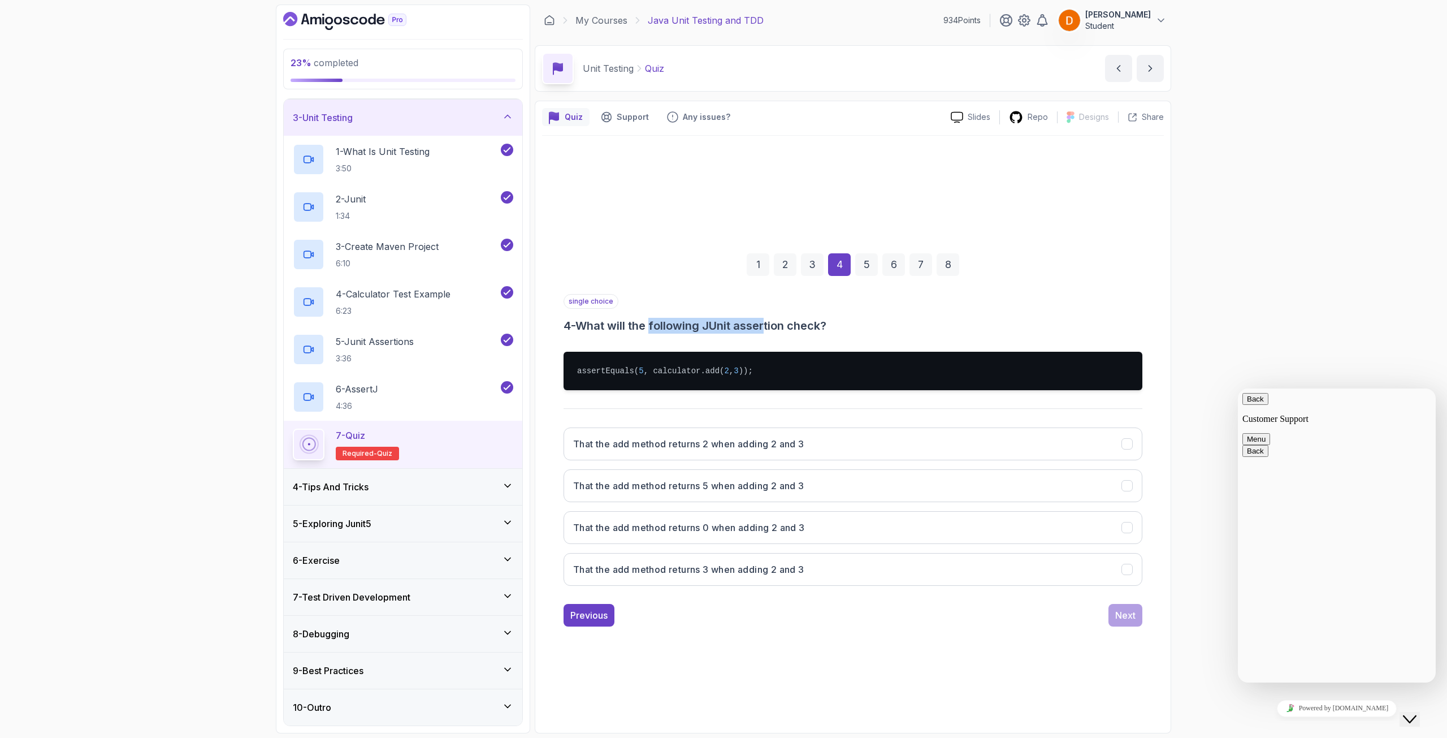
drag, startPoint x: 710, startPoint y: 334, endPoint x: 773, endPoint y: 328, distance: 63.1
click at [772, 329] on h3 "4 - What will the following JUnit assertion check?" at bounding box center [853, 326] width 579 height 16
click at [773, 328] on h3 "4 - What will the following JUnit assertion check?" at bounding box center [853, 326] width 579 height 16
click at [746, 494] on button "That the add method returns 5 when adding 2 and 3" at bounding box center [853, 485] width 579 height 33
click at [1129, 613] on div "Next" at bounding box center [1125, 615] width 20 height 14
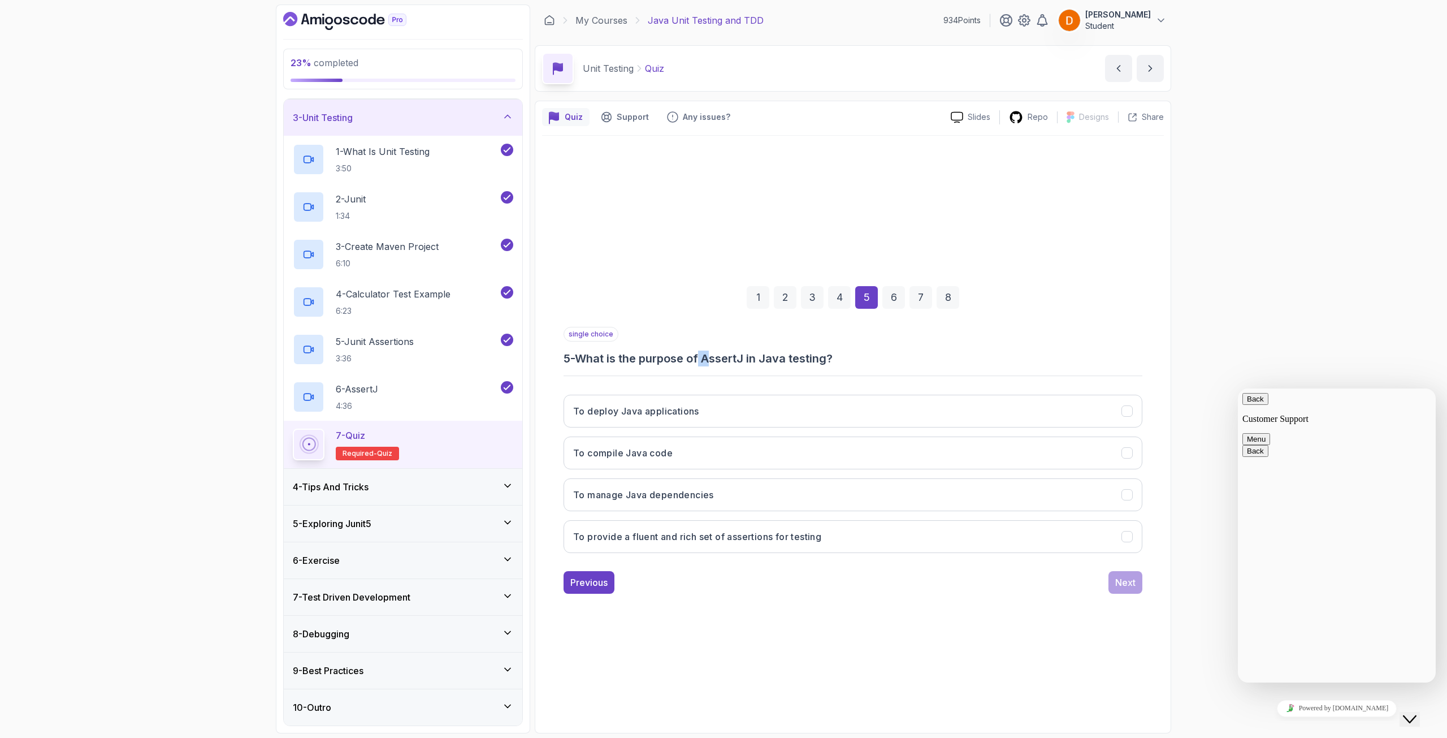
drag, startPoint x: 704, startPoint y: 365, endPoint x: 723, endPoint y: 360, distance: 19.7
click at [720, 360] on h3 "5 - What is the purpose of AssertJ in Java testing?" at bounding box center [853, 359] width 579 height 16
click at [724, 360] on h3 "5 - What is the purpose of AssertJ in Java testing?" at bounding box center [853, 359] width 579 height 16
click at [747, 526] on button "To provide a fluent and rich set of assertions for testing" at bounding box center [853, 536] width 579 height 33
click at [1116, 582] on div "Next" at bounding box center [1125, 583] width 20 height 14
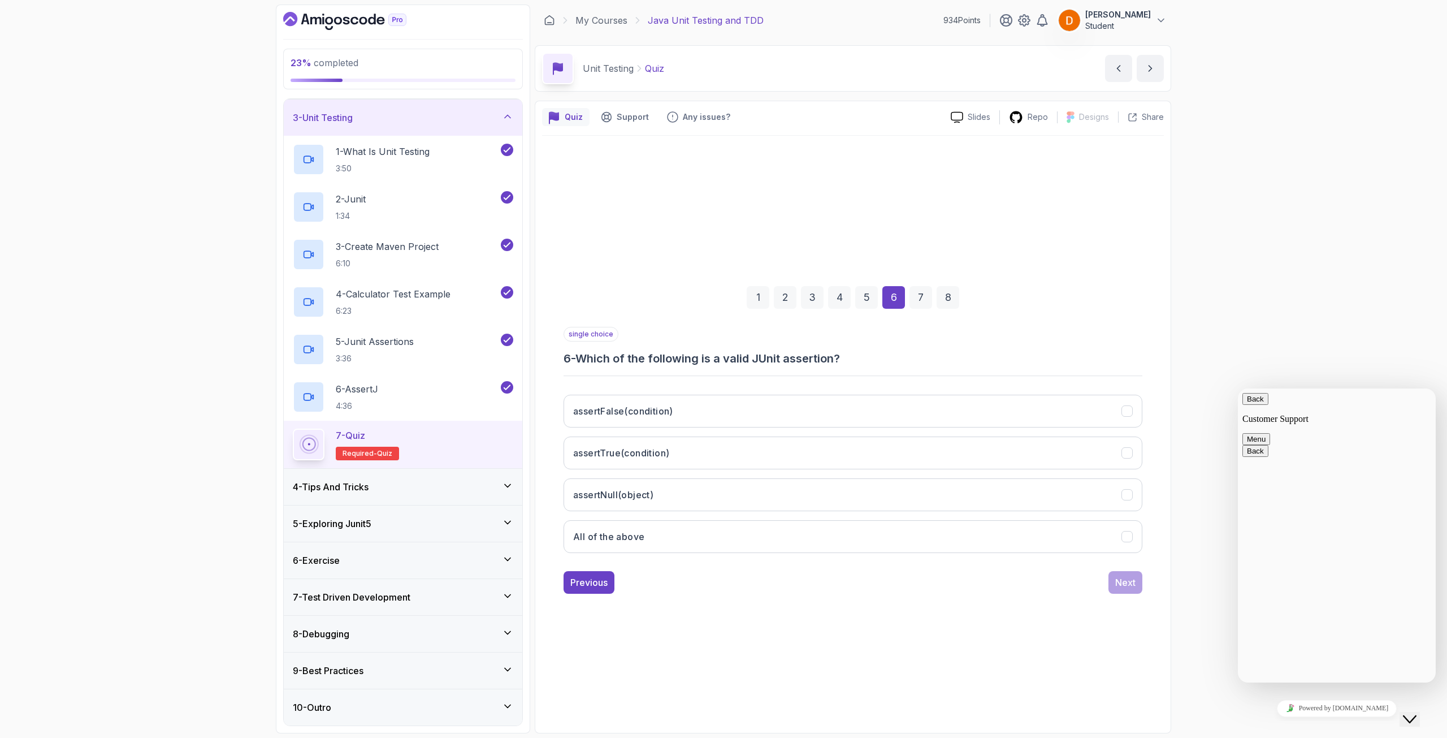
drag, startPoint x: 772, startPoint y: 362, endPoint x: 777, endPoint y: 362, distance: 5.7
click at [774, 362] on h3 "6 - Which of the following is a valid JUnit assertion?" at bounding box center [853, 359] width 579 height 16
click at [788, 361] on h3 "6 - Which of the following is a valid JUnit assertion?" at bounding box center [853, 359] width 579 height 16
drag, startPoint x: 654, startPoint y: 528, endPoint x: 655, endPoint y: 535, distance: 6.8
click at [655, 535] on button "All of the above" at bounding box center [853, 536] width 579 height 33
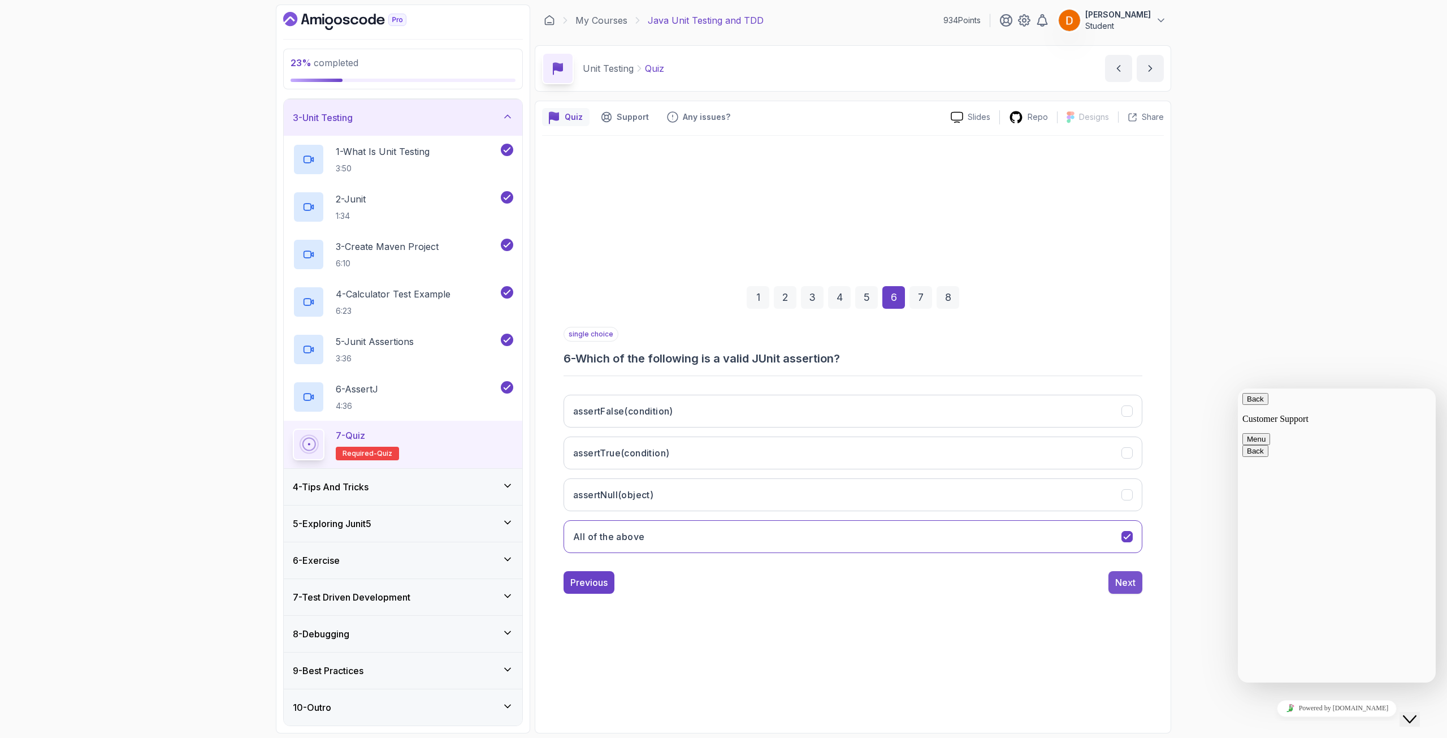
click at [1128, 583] on div "Next" at bounding box center [1125, 583] width 20 height 14
drag, startPoint x: 655, startPoint y: 358, endPoint x: 736, endPoint y: 358, distance: 80.8
click at [731, 358] on h3 "7 - What is the role of a test suite in JUnit?" at bounding box center [853, 359] width 579 height 16
click at [756, 357] on h3 "7 - What is the role of a test suite in JUnit?" at bounding box center [853, 359] width 579 height 16
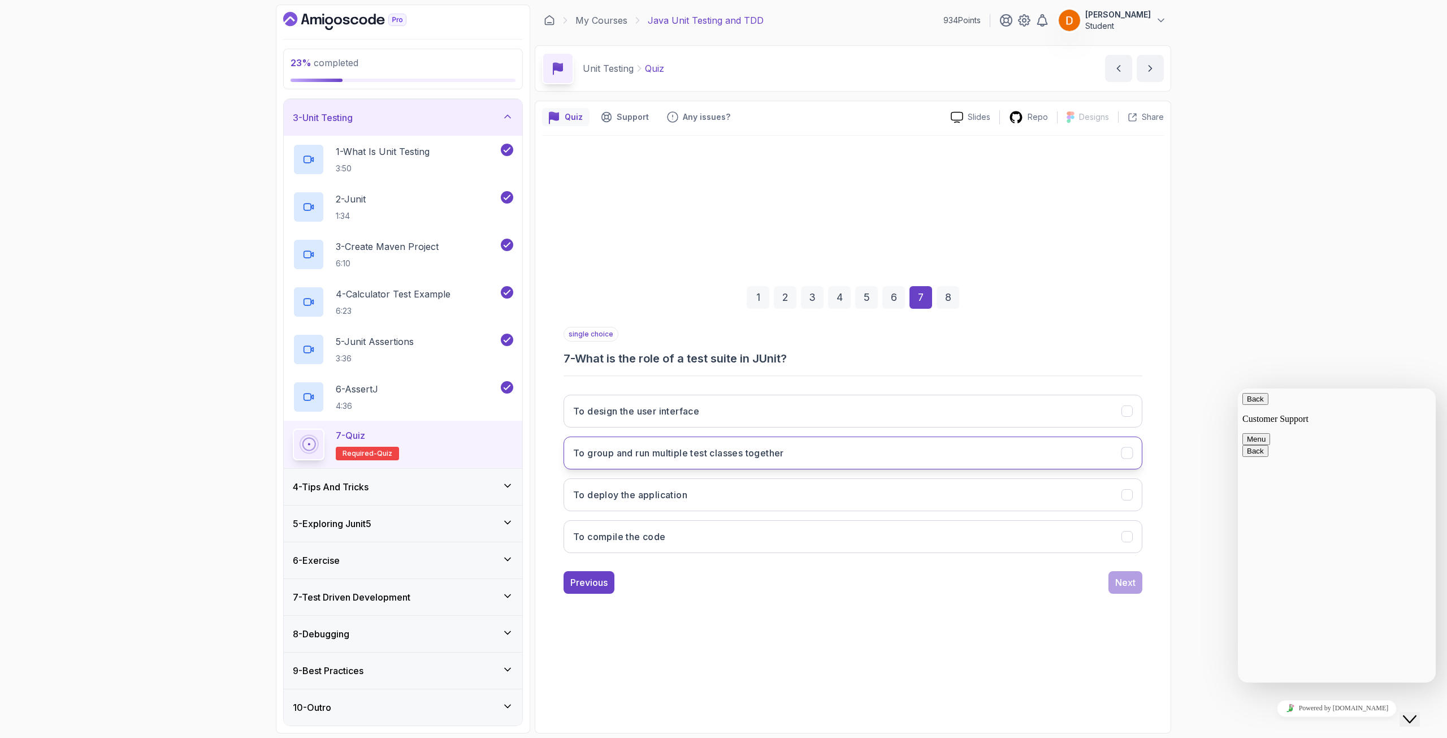
click at [706, 457] on h3 "To group and run multiple test classes together" at bounding box center [678, 453] width 211 height 14
click at [1125, 589] on button "Next" at bounding box center [1126, 582] width 34 height 23
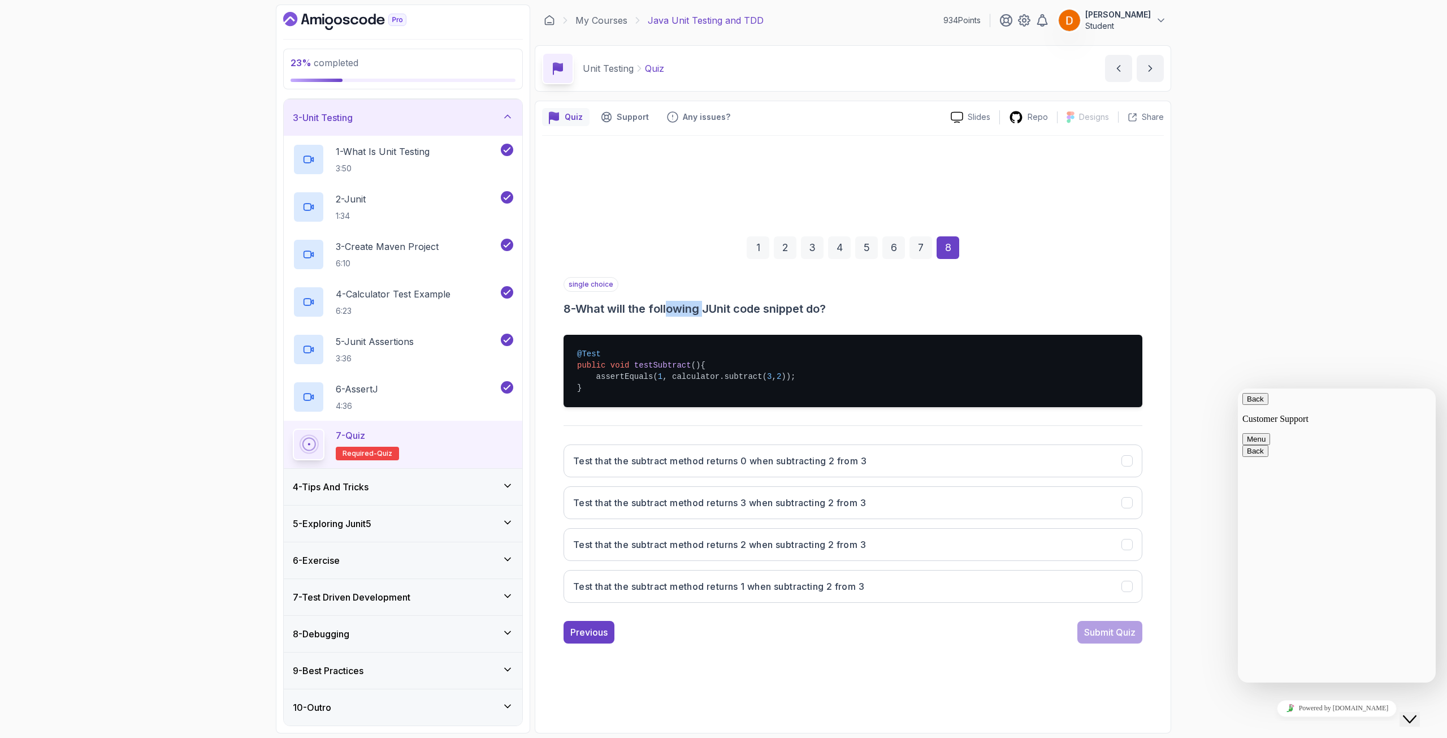
drag, startPoint x: 672, startPoint y: 310, endPoint x: 717, endPoint y: 313, distance: 45.3
click at [716, 313] on h3 "8 - What will the following JUnit code snippet do?" at bounding box center [853, 309] width 579 height 16
click at [712, 313] on h3 "8 - What will the following JUnit code snippet do?" at bounding box center [853, 309] width 579 height 16
click at [759, 589] on h3 "Test that the subtract method returns 1 when subtracting 2 from 3" at bounding box center [718, 587] width 291 height 14
click at [1079, 632] on button "Submit Quiz" at bounding box center [1110, 632] width 65 height 23
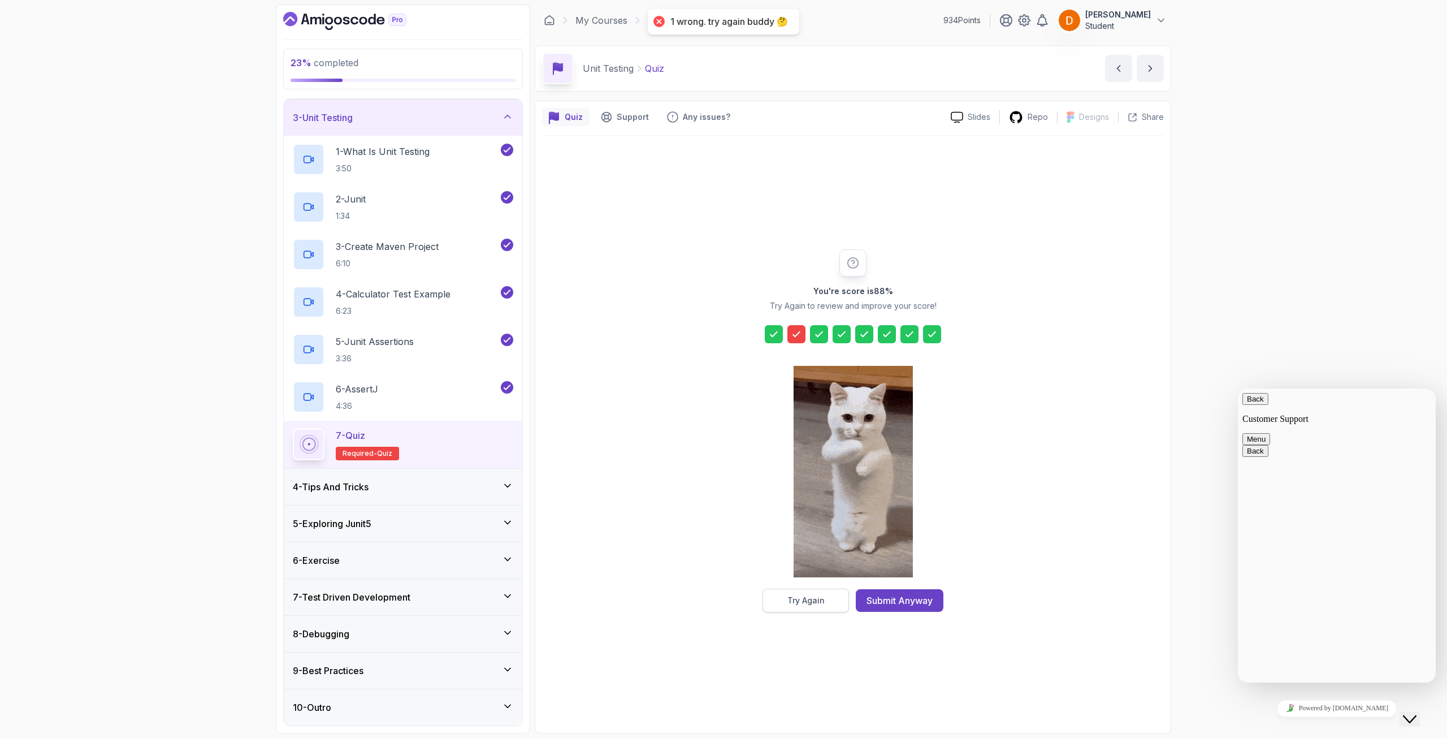
click at [802, 592] on button "Try Again" at bounding box center [806, 601] width 87 height 24
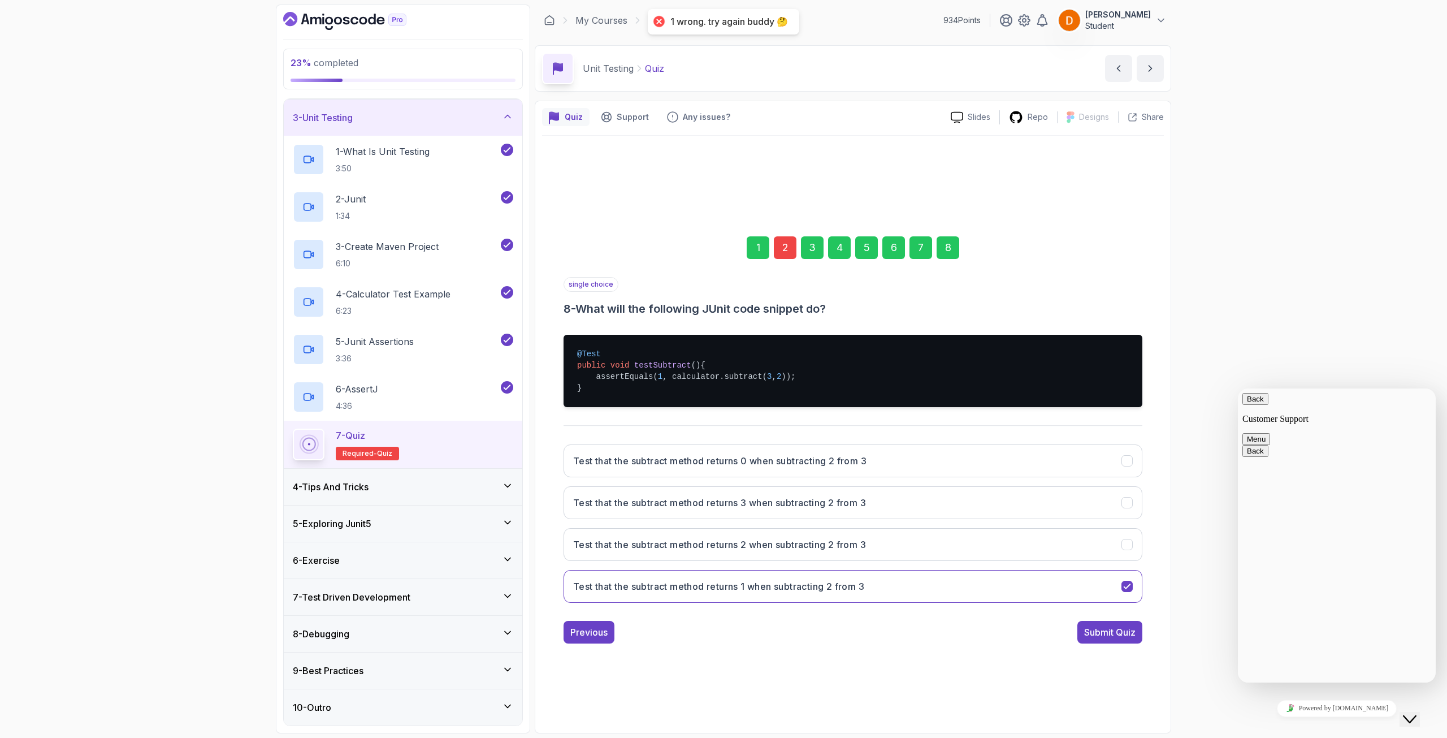
click at [782, 253] on div "2" at bounding box center [785, 247] width 23 height 23
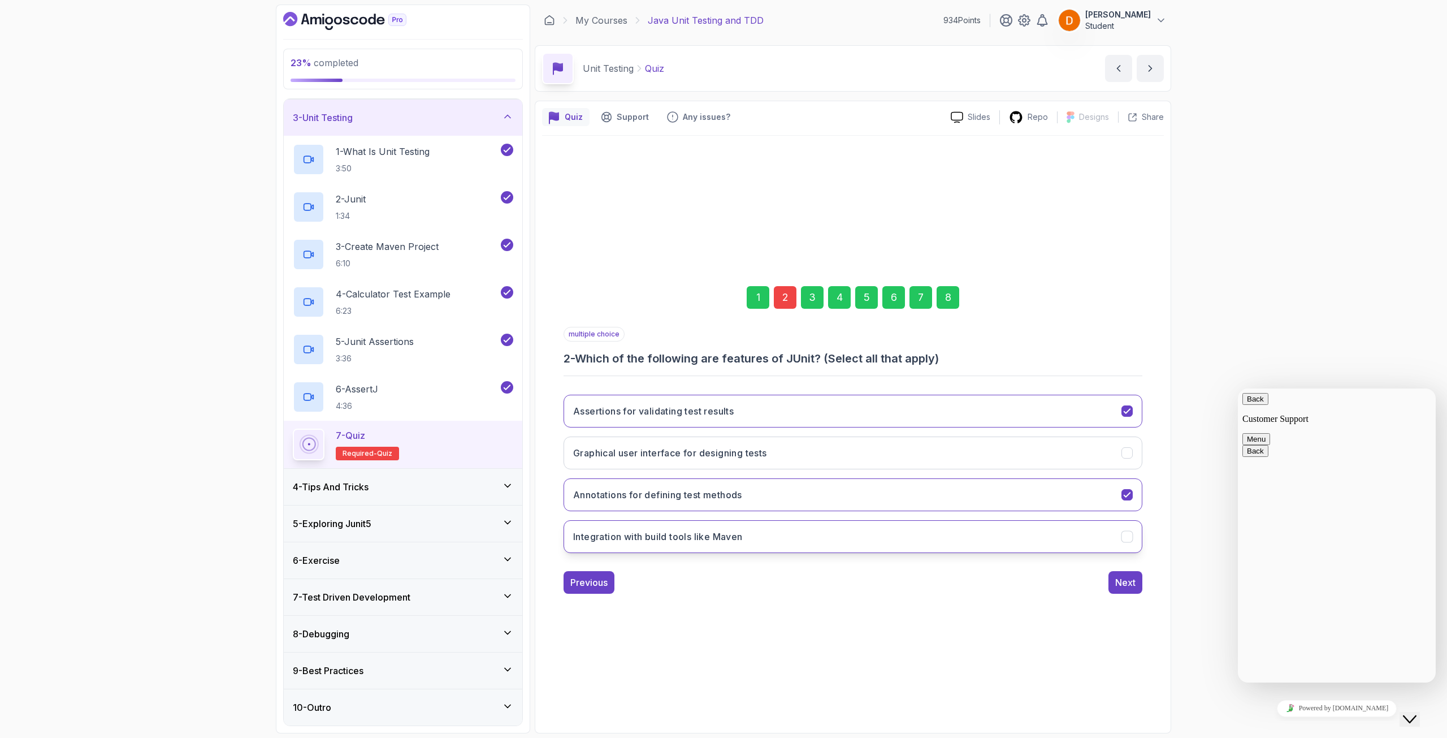
click at [832, 531] on button "Integration with build tools like Maven" at bounding box center [853, 536] width 579 height 33
drag, startPoint x: 941, startPoint y: 298, endPoint x: 950, endPoint y: 313, distance: 17.3
click at [942, 297] on div "8" at bounding box center [948, 297] width 23 height 23
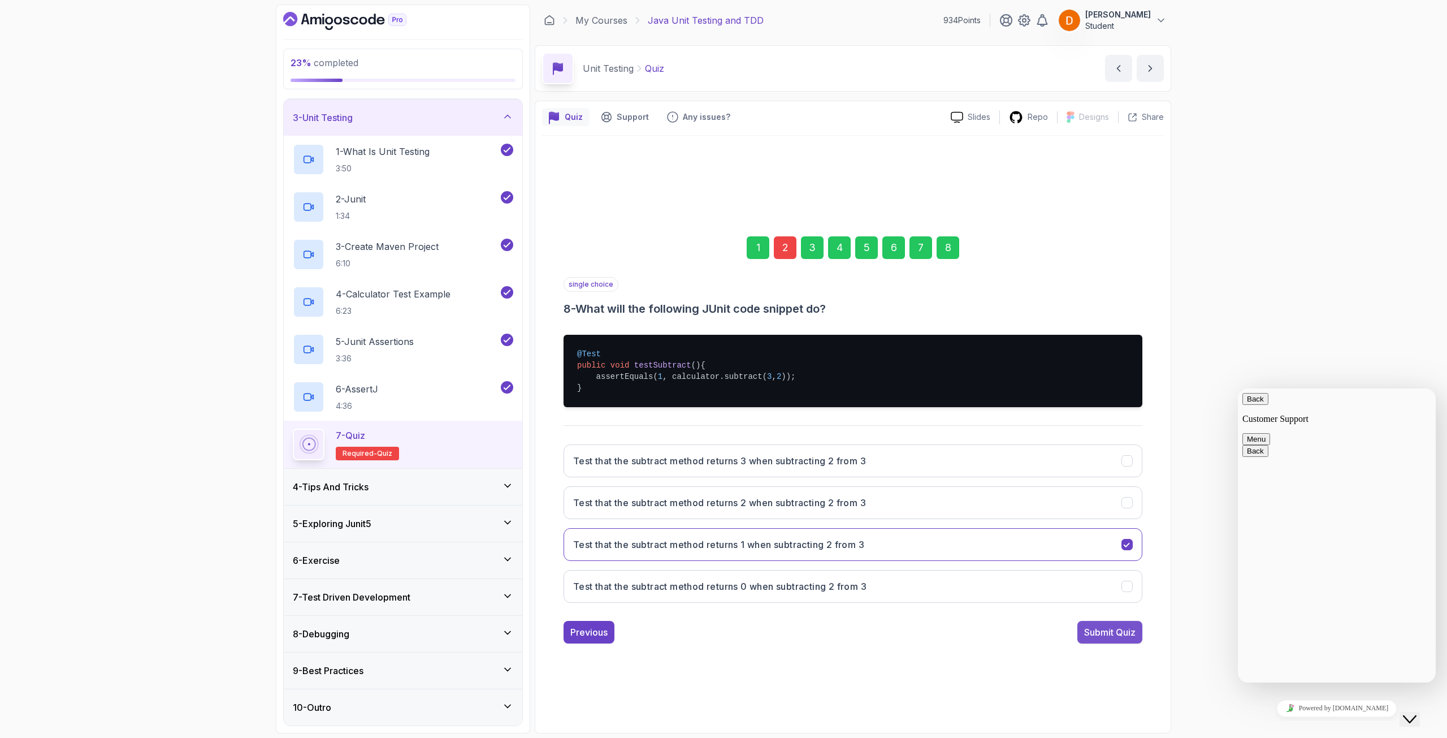
click at [1120, 629] on div "Submit Quiz" at bounding box center [1109, 632] width 51 height 14
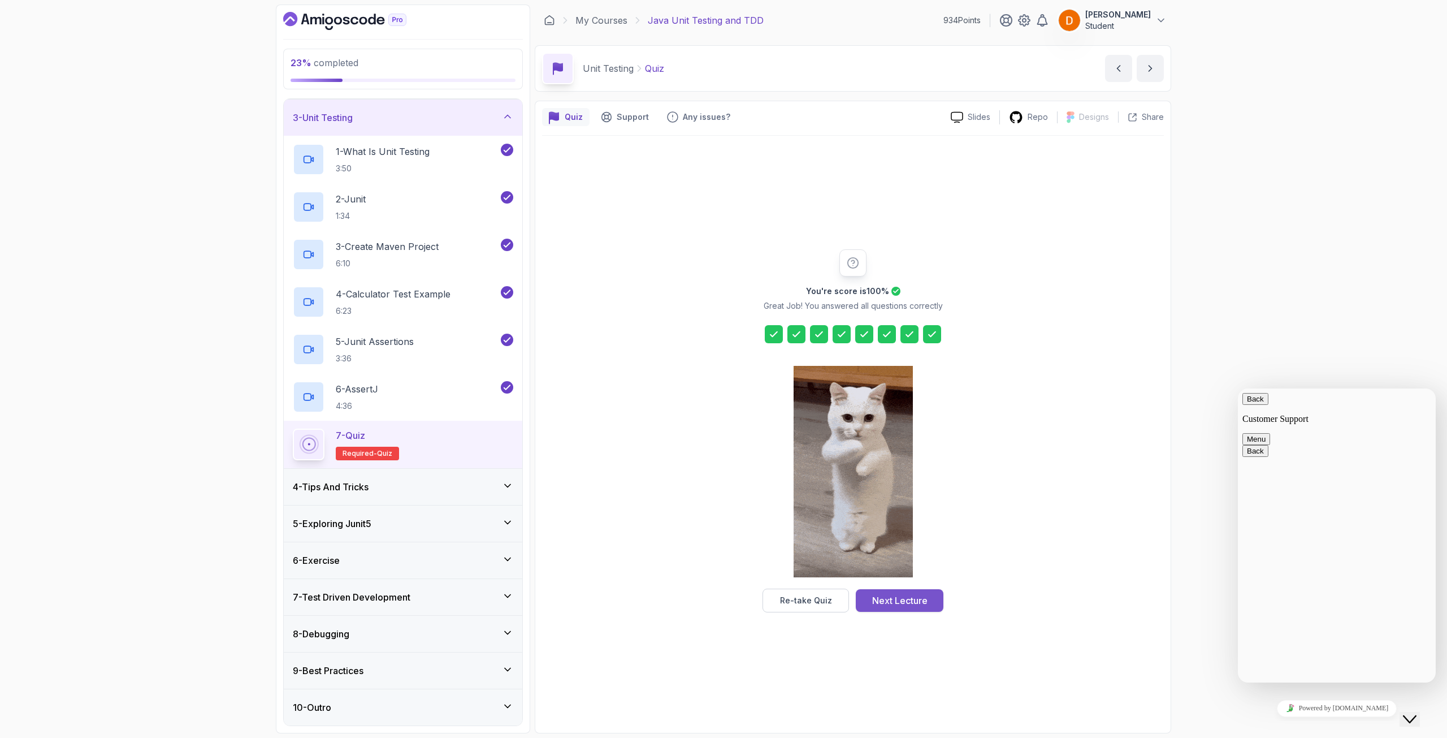
click at [913, 600] on div "Next Lecture" at bounding box center [899, 601] width 55 height 14
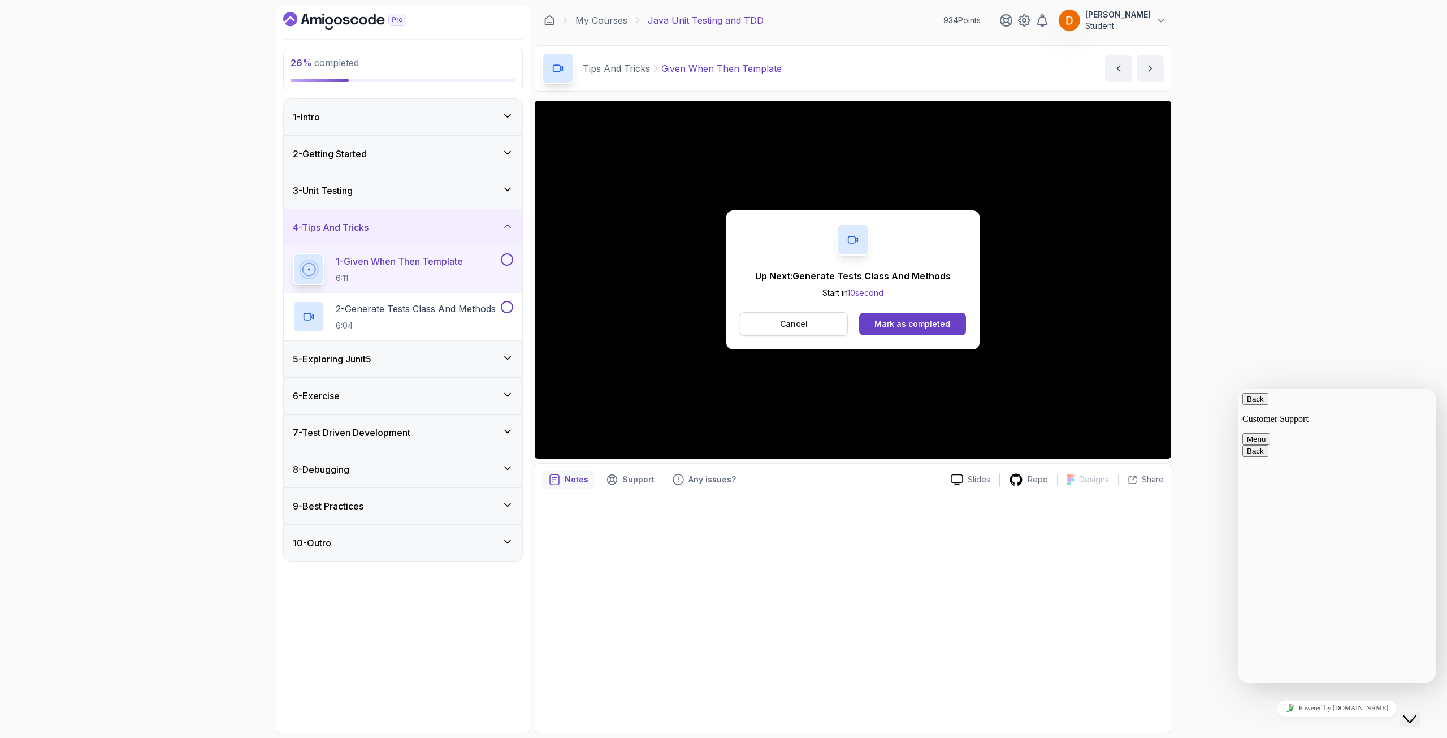
click at [801, 327] on p "Cancel" at bounding box center [794, 323] width 28 height 11
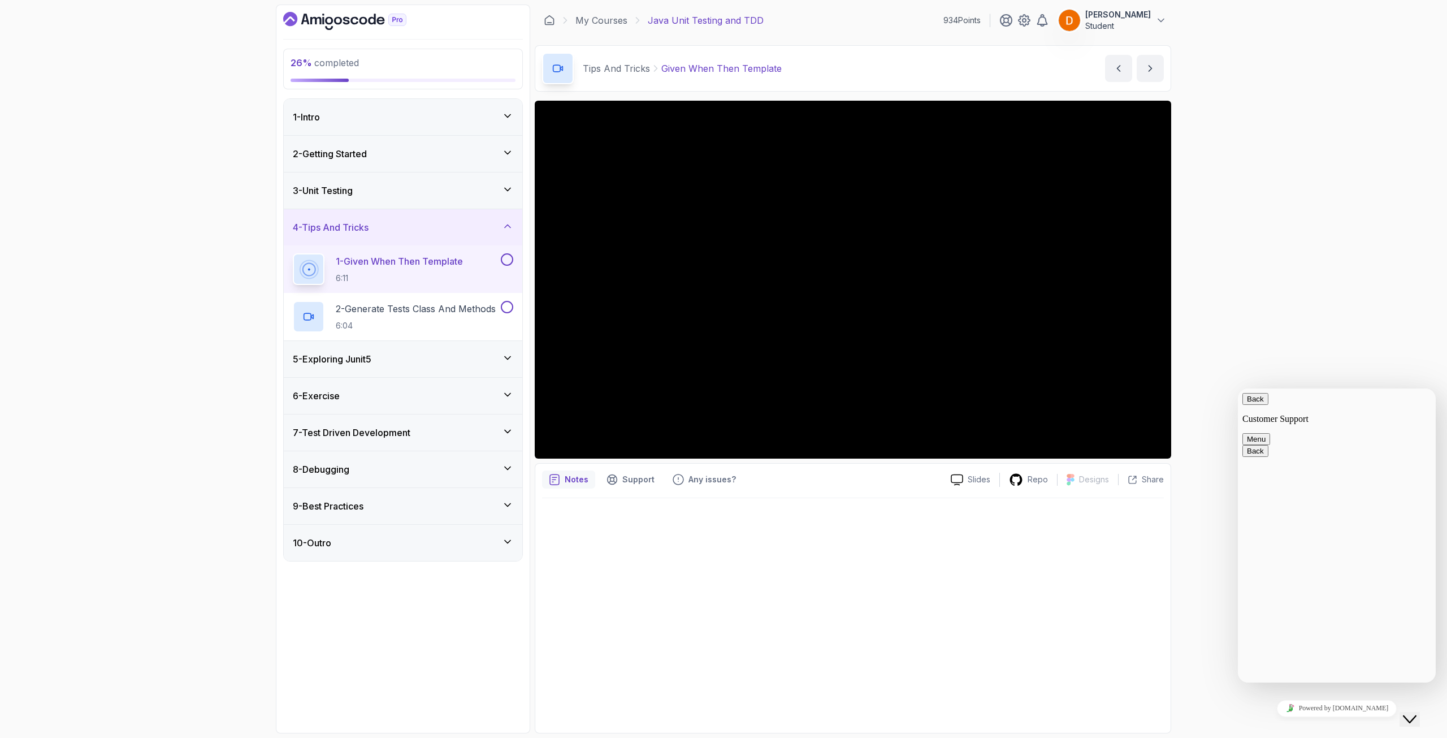
click at [508, 261] on button at bounding box center [507, 259] width 12 height 12
click at [449, 314] on p "2 - Generate Tests Class And Methods" at bounding box center [416, 309] width 160 height 14
click at [508, 308] on button at bounding box center [507, 307] width 12 height 12
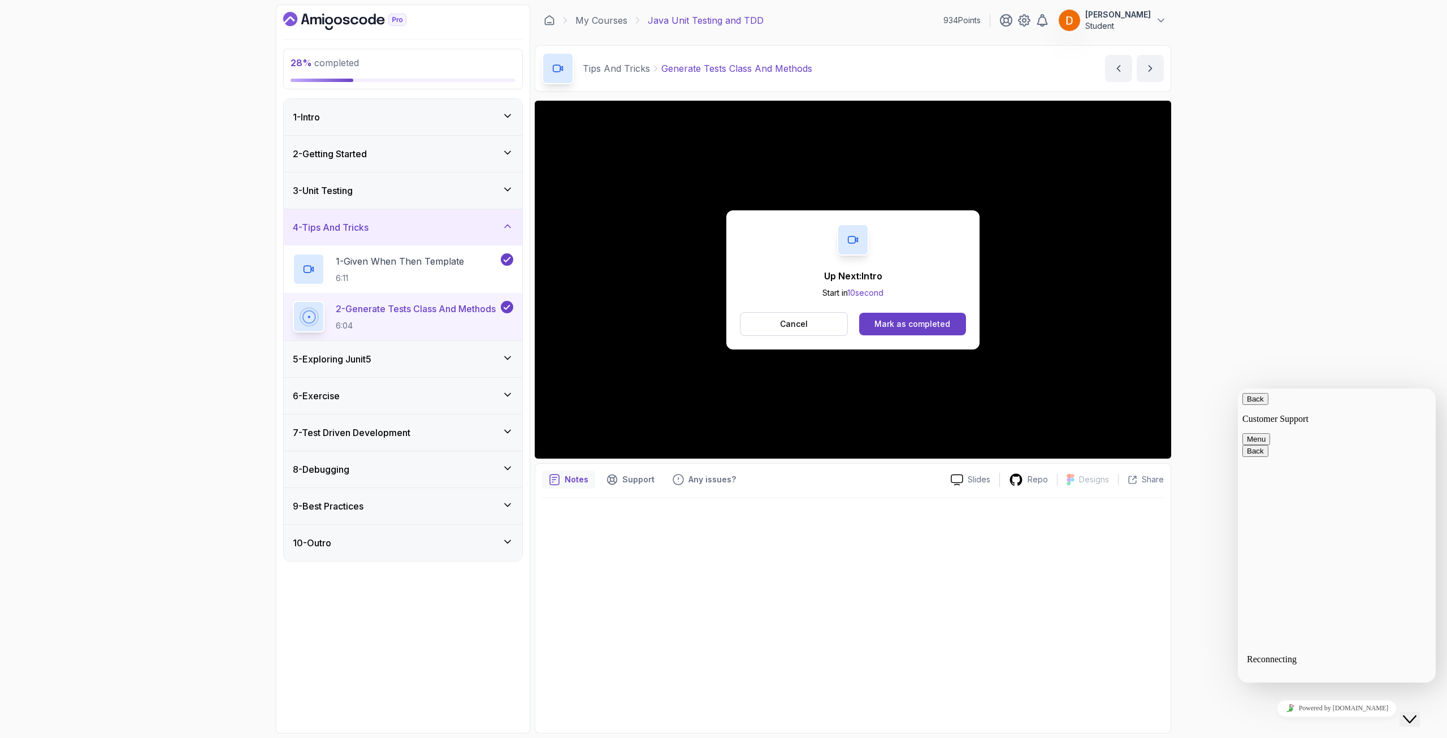
click at [447, 357] on div "5 - Exploring Junit5" at bounding box center [403, 359] width 220 height 14
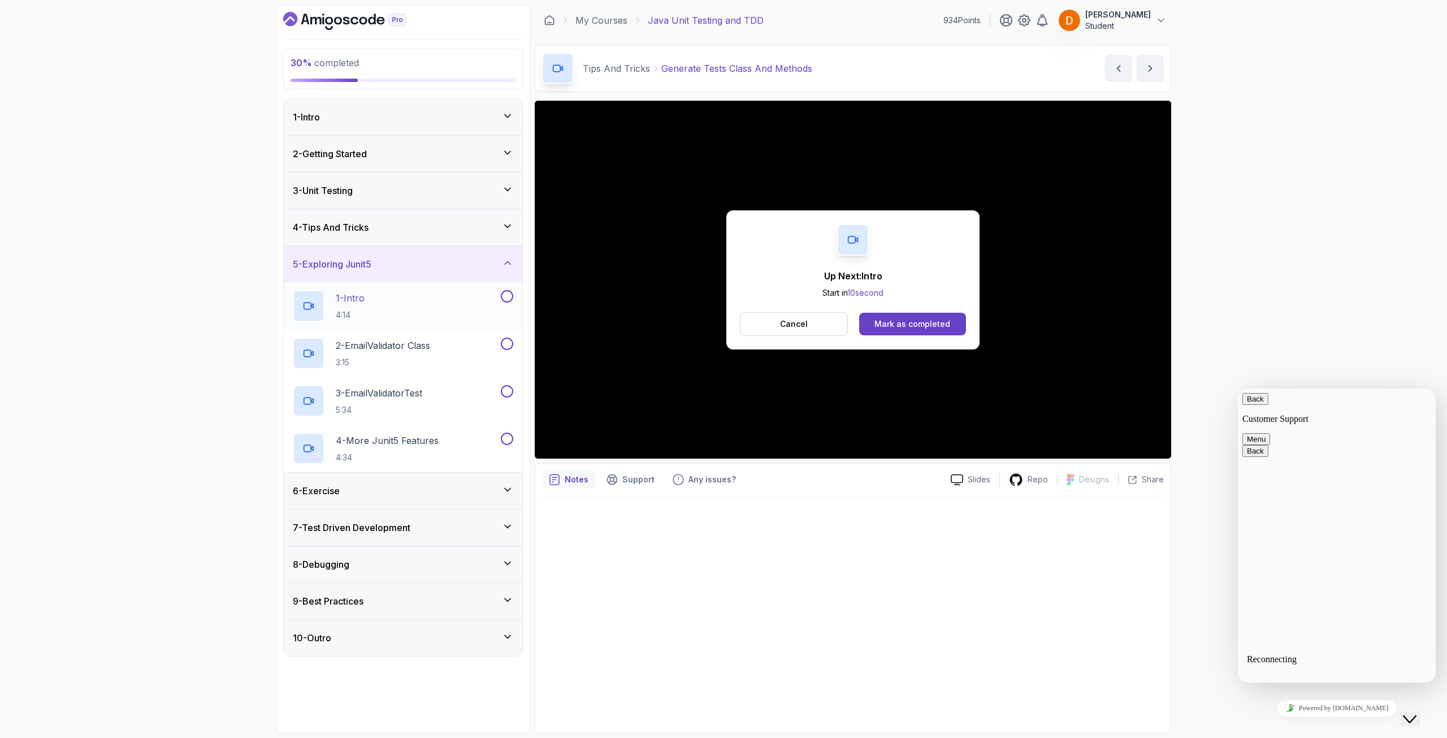
click at [438, 313] on div "1 - Intro 4:14" at bounding box center [396, 306] width 206 height 32
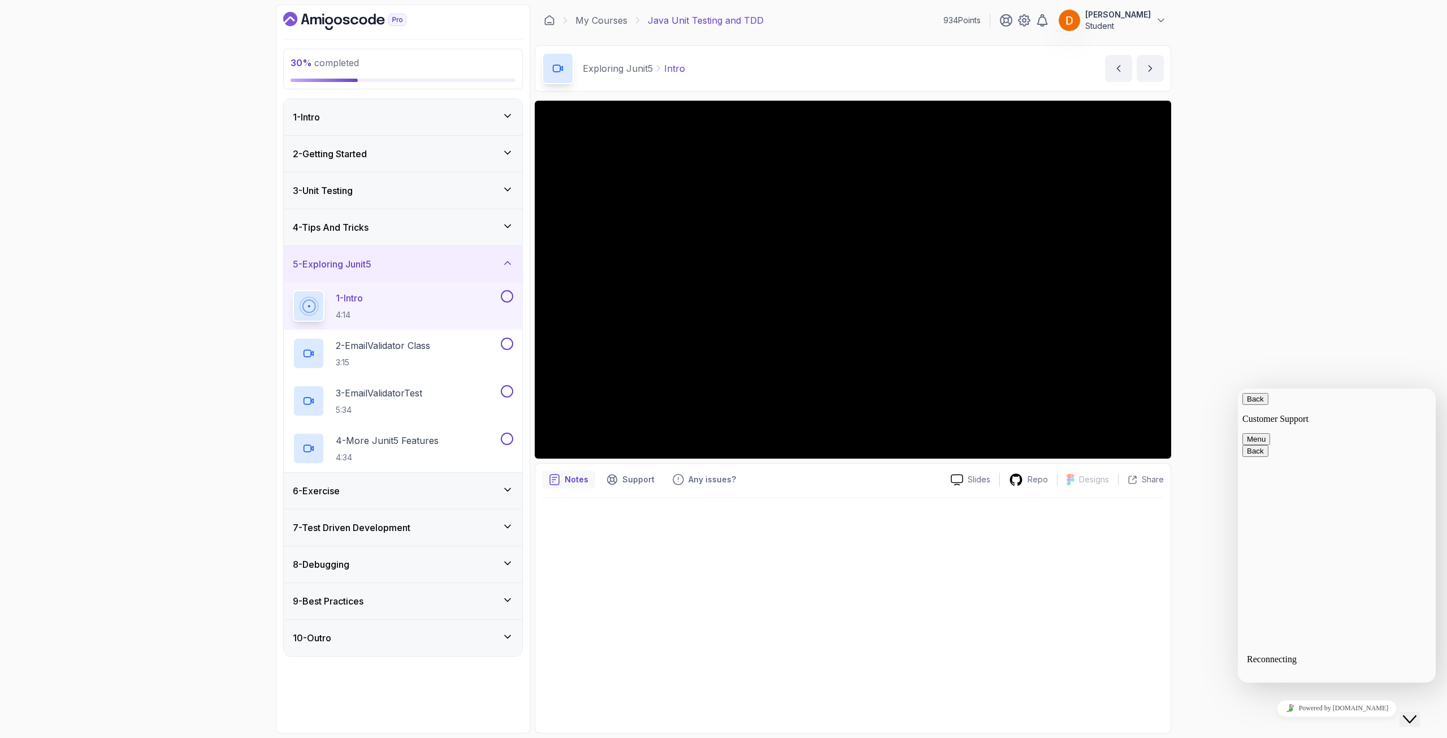
click at [512, 304] on button "1 - Intro 4:14" at bounding box center [403, 306] width 220 height 32
click at [512, 295] on button at bounding box center [507, 296] width 12 height 12
click at [507, 293] on icon at bounding box center [507, 296] width 10 height 11
click at [503, 295] on button at bounding box center [507, 296] width 12 height 12
click at [431, 338] on div "2 - EmailValidator Class 3:15" at bounding box center [396, 354] width 206 height 32
